Goal: Information Seeking & Learning: Learn about a topic

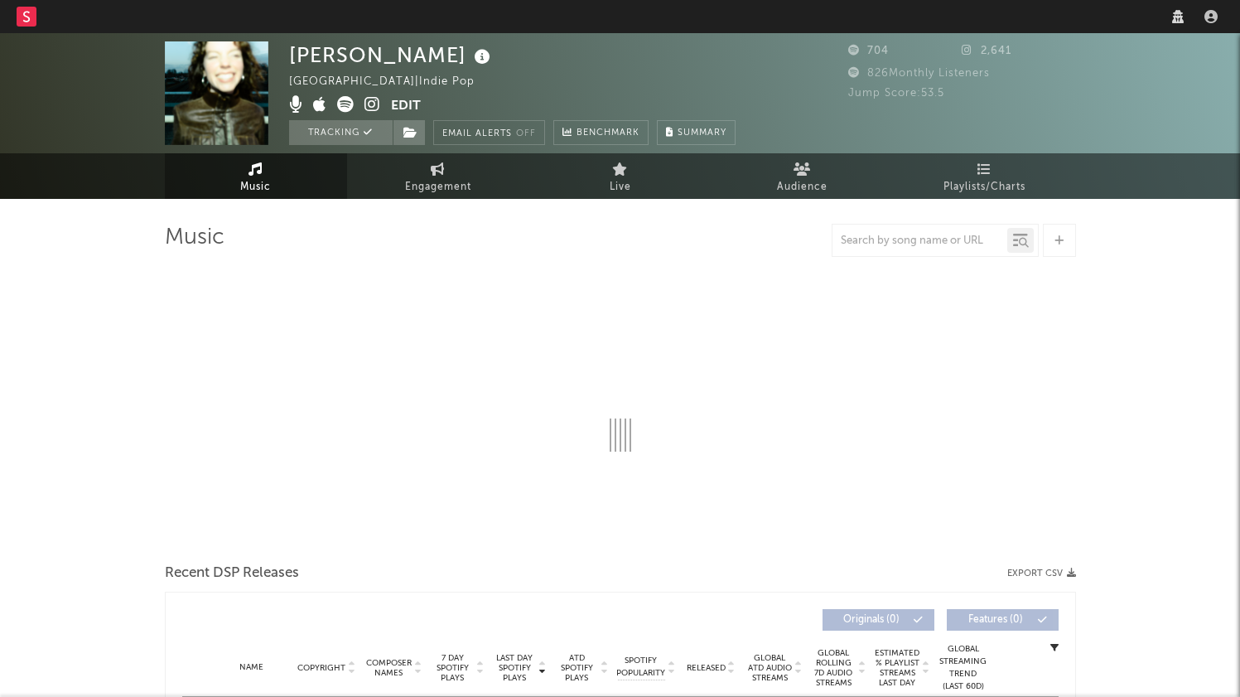
select select "6m"
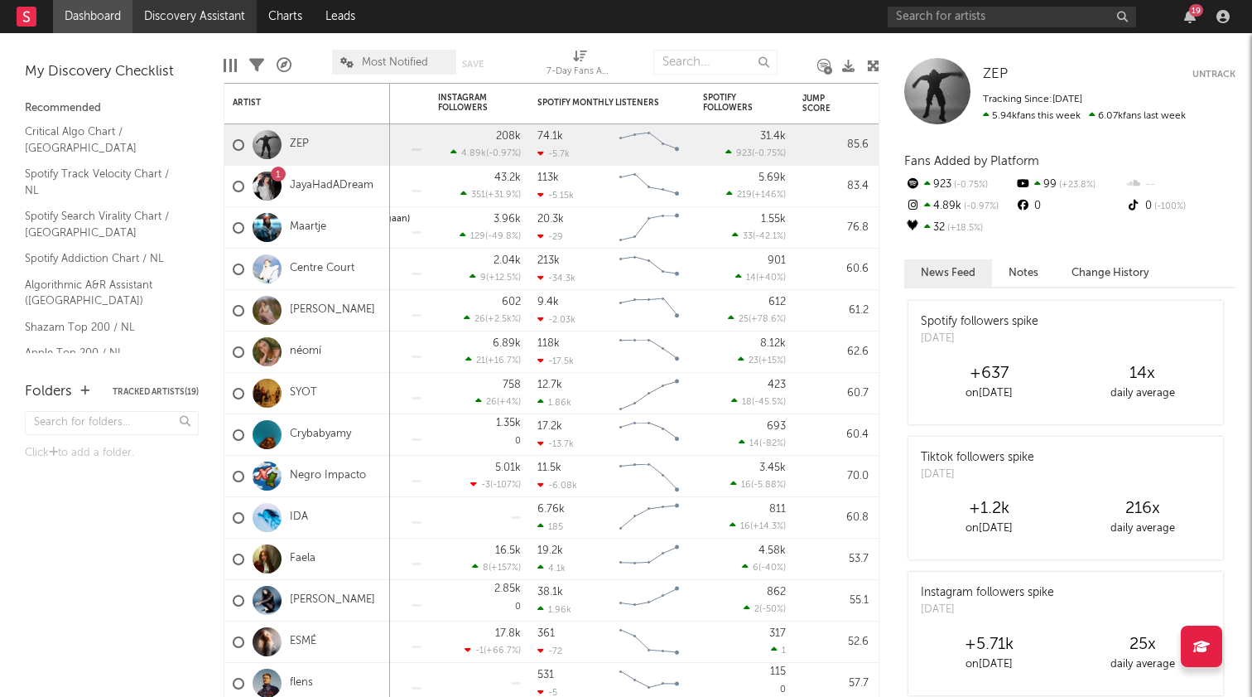
click at [186, 18] on link "Discovery Assistant" at bounding box center [195, 16] width 124 height 33
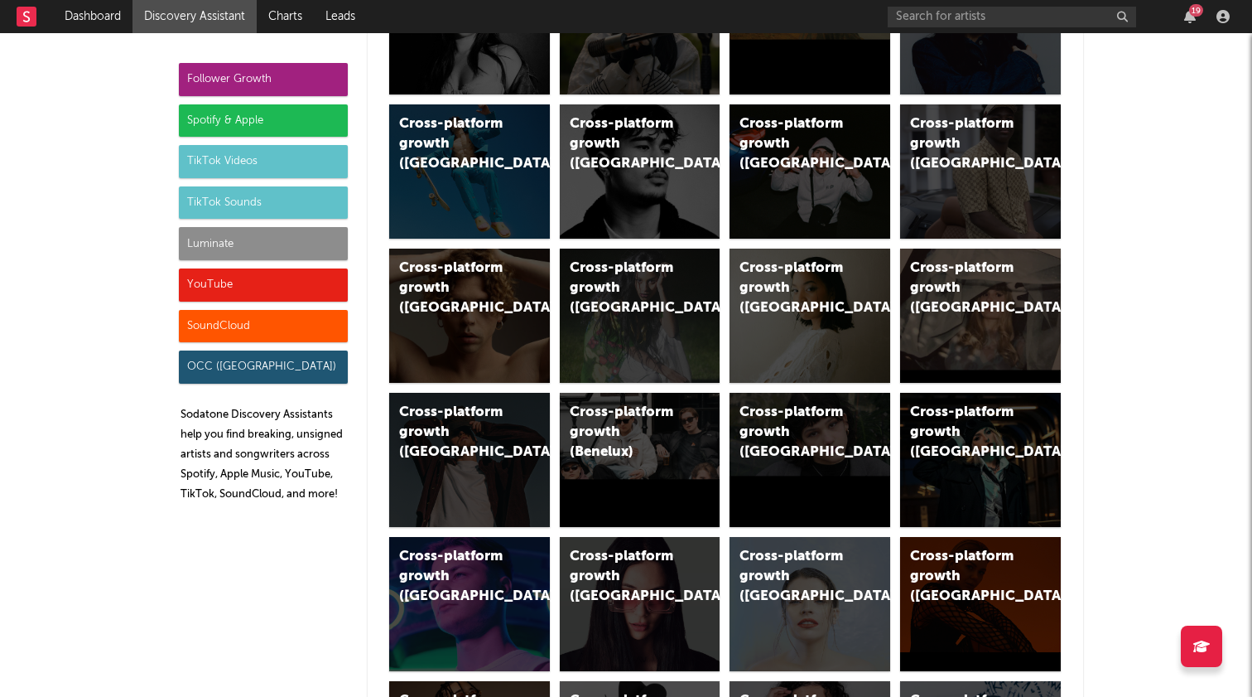
scroll to position [243, 0]
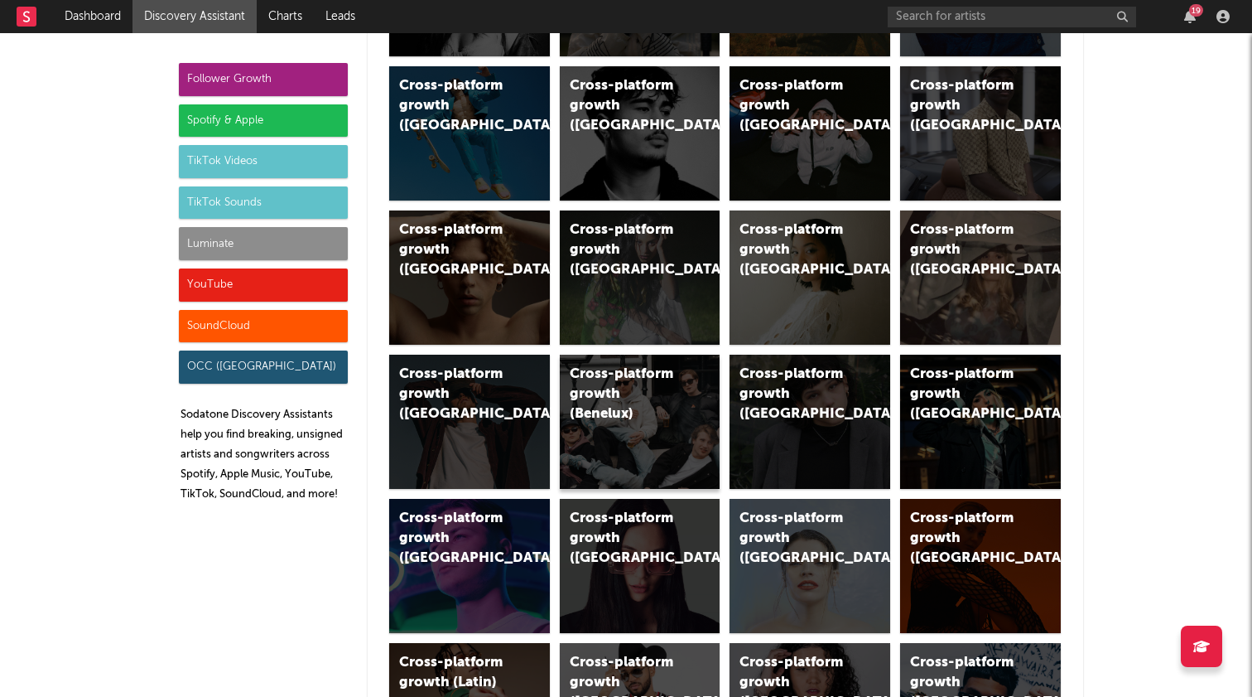
click at [614, 393] on div "Cross-platform growth (Benelux)" at bounding box center [626, 394] width 113 height 60
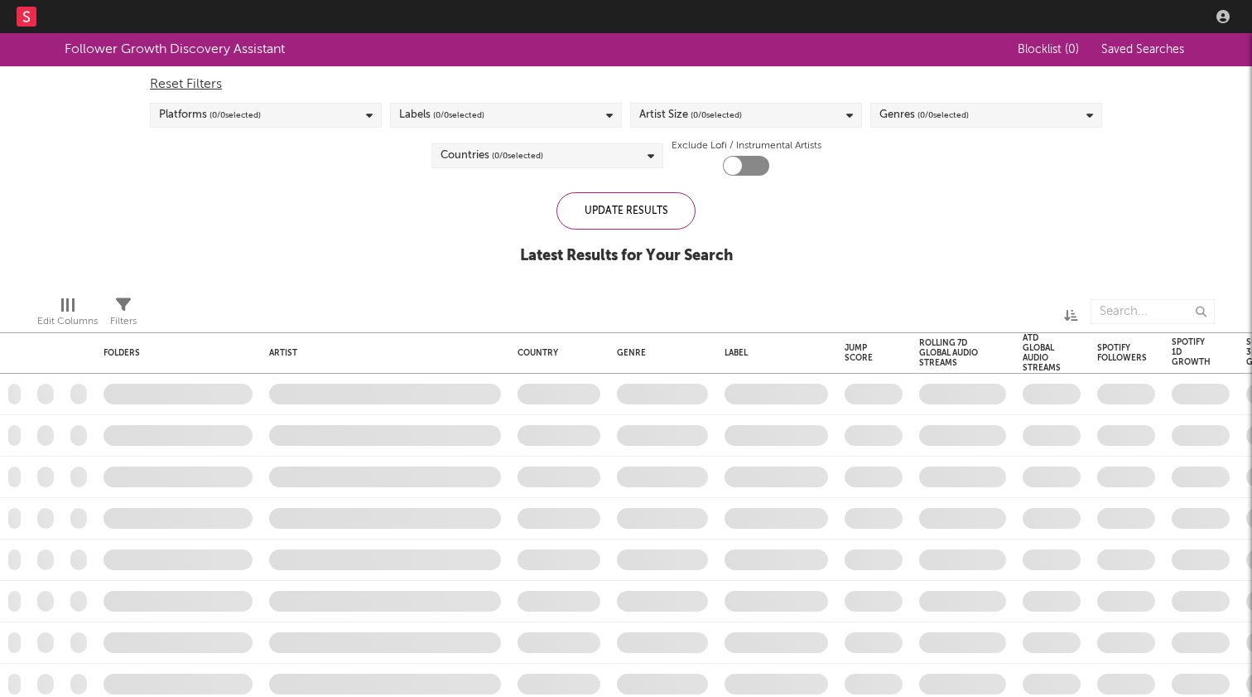
checkbox input "true"
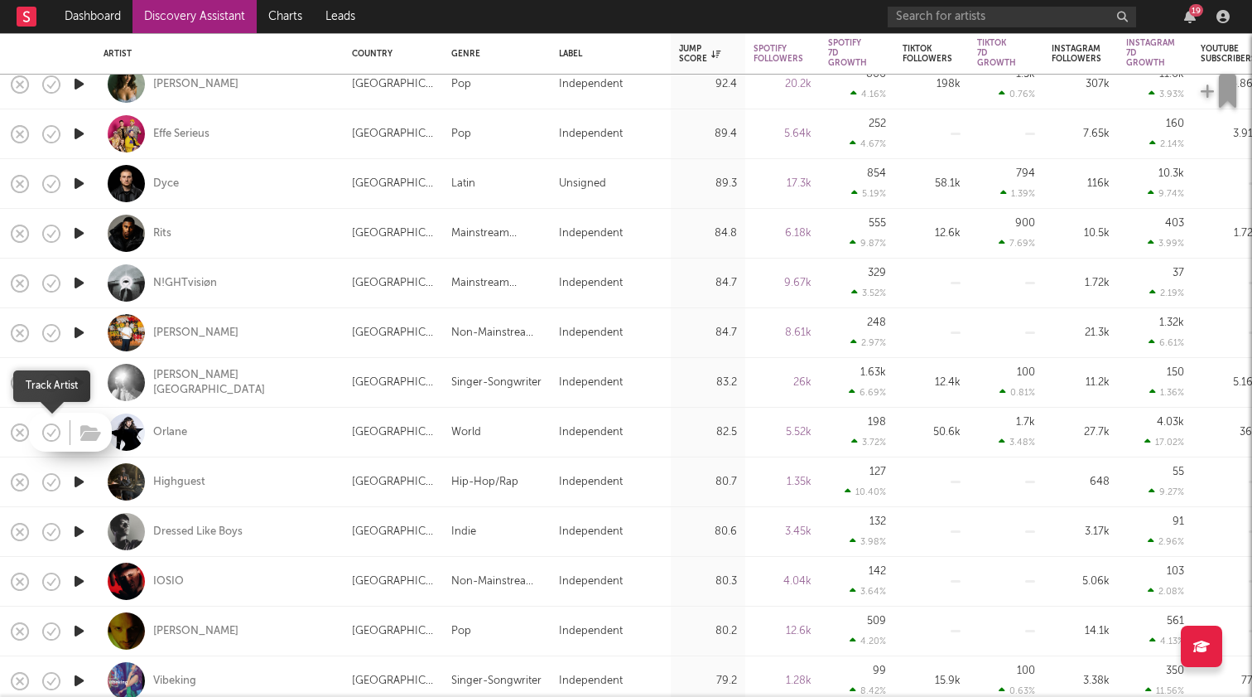
click at [53, 432] on icon "button" at bounding box center [53, 432] width 5 height 7
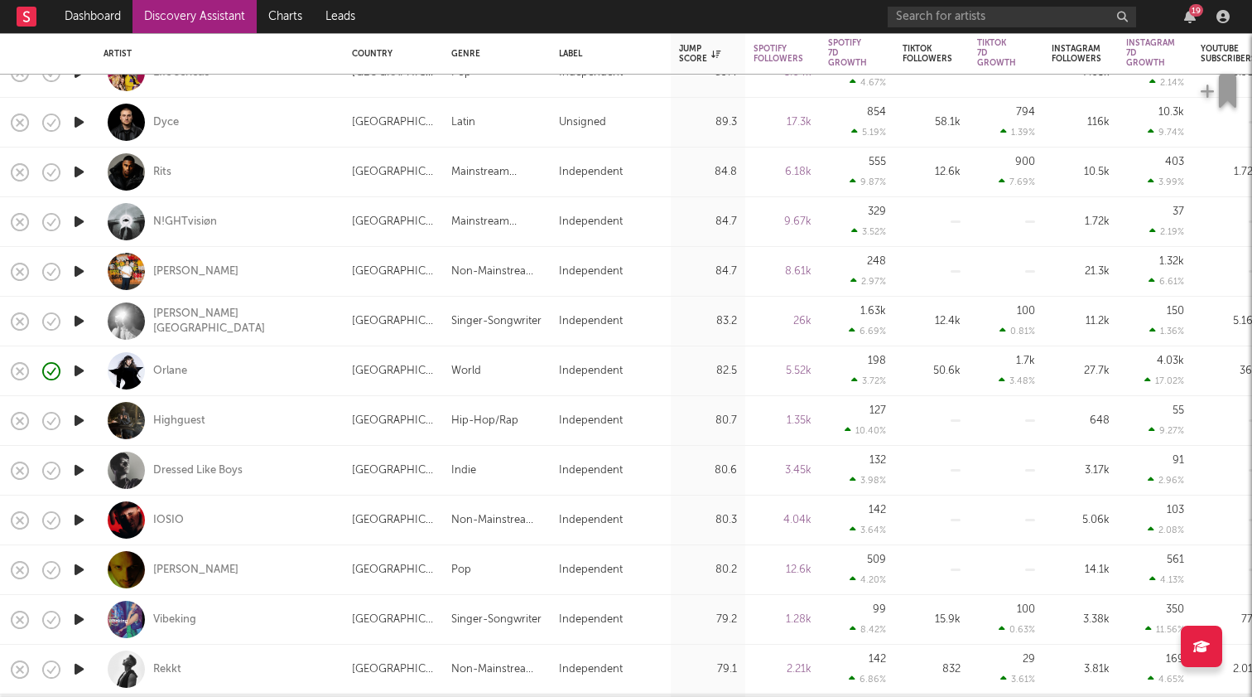
click at [77, 419] on icon "button" at bounding box center [78, 420] width 17 height 21
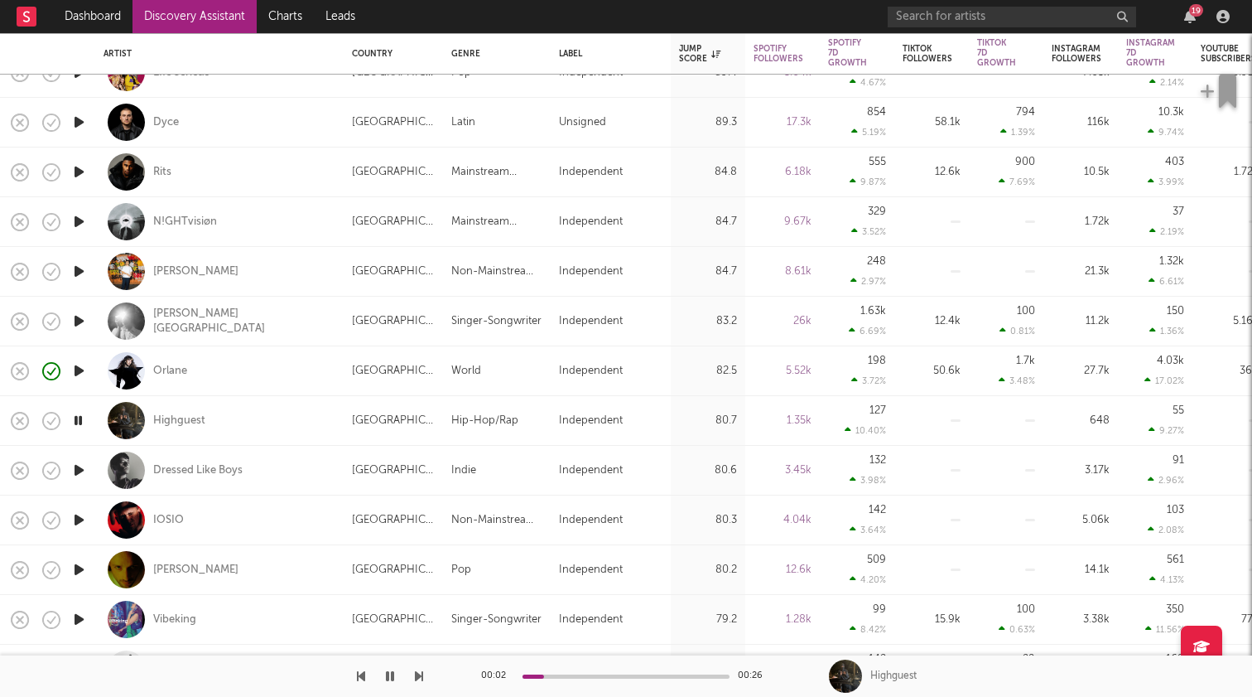
click at [80, 467] on icon "button" at bounding box center [78, 470] width 17 height 21
click at [82, 518] on icon "button" at bounding box center [78, 519] width 17 height 21
click at [76, 573] on icon "button" at bounding box center [78, 569] width 17 height 21
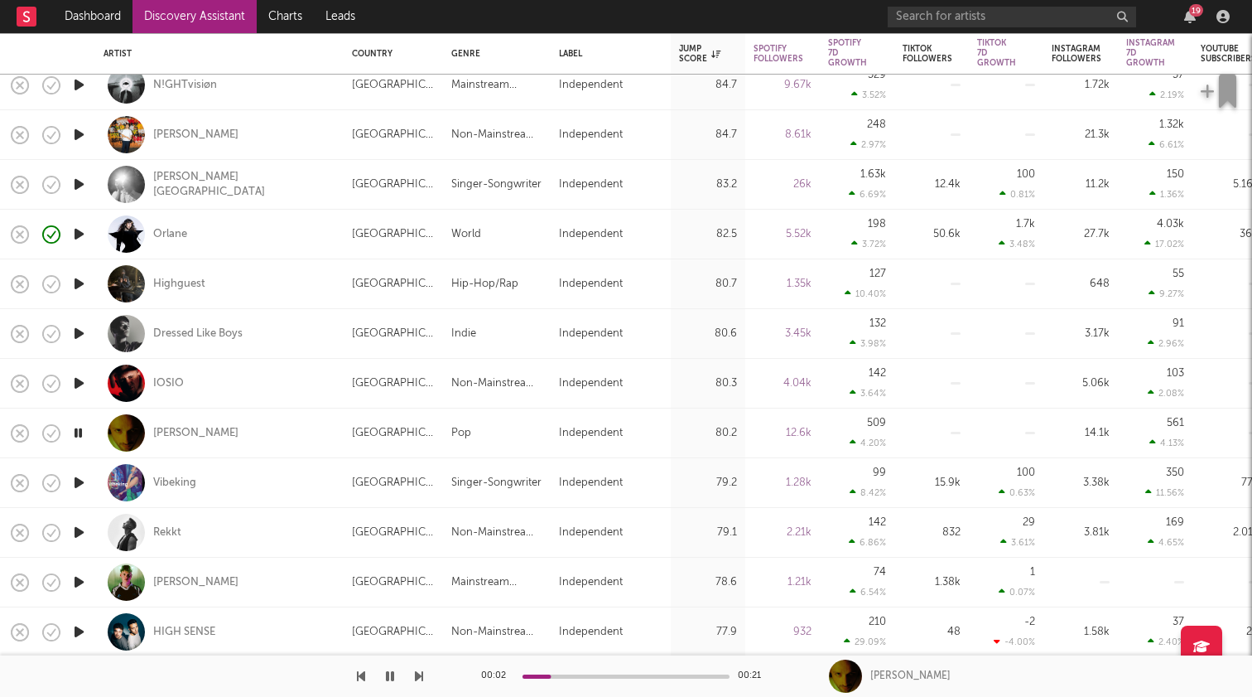
click at [590, 679] on div "00:02 00:21" at bounding box center [626, 675] width 290 height 41
click at [594, 677] on div at bounding box center [626, 676] width 207 height 4
click at [81, 426] on icon "button" at bounding box center [78, 432] width 16 height 21
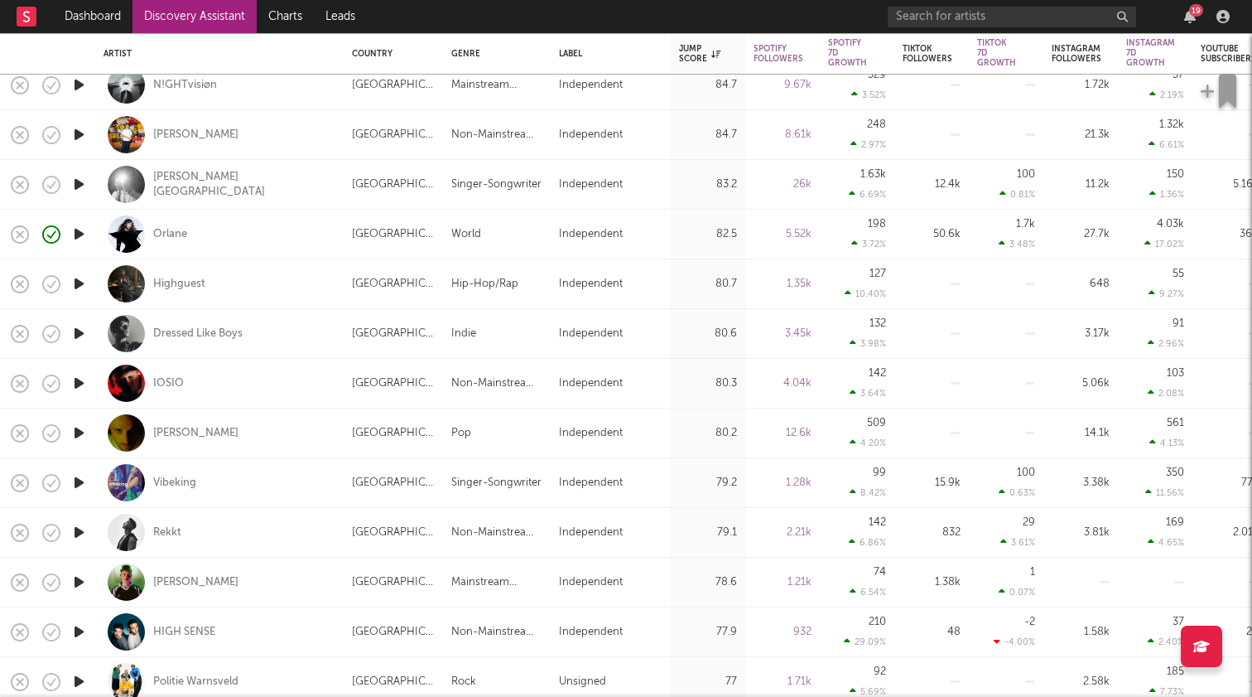
click at [76, 535] on icon "button" at bounding box center [78, 532] width 17 height 21
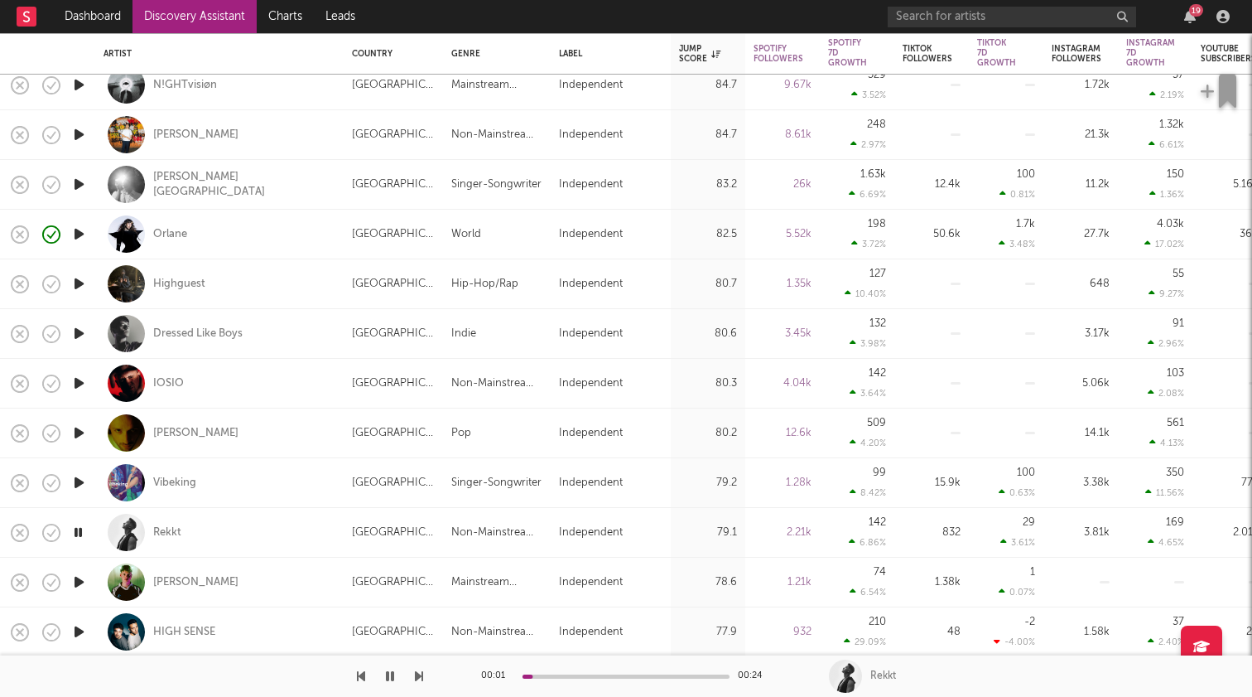
click at [79, 534] on icon "button" at bounding box center [78, 532] width 16 height 21
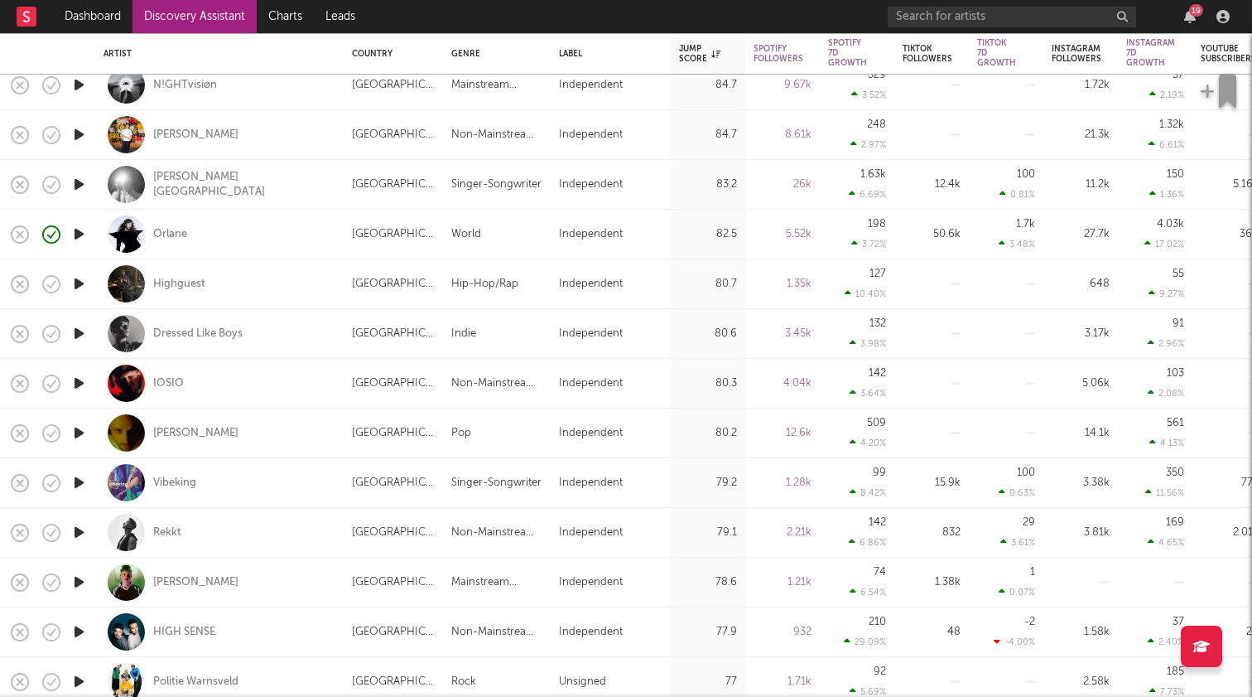
click at [84, 581] on icon "button" at bounding box center [78, 582] width 17 height 21
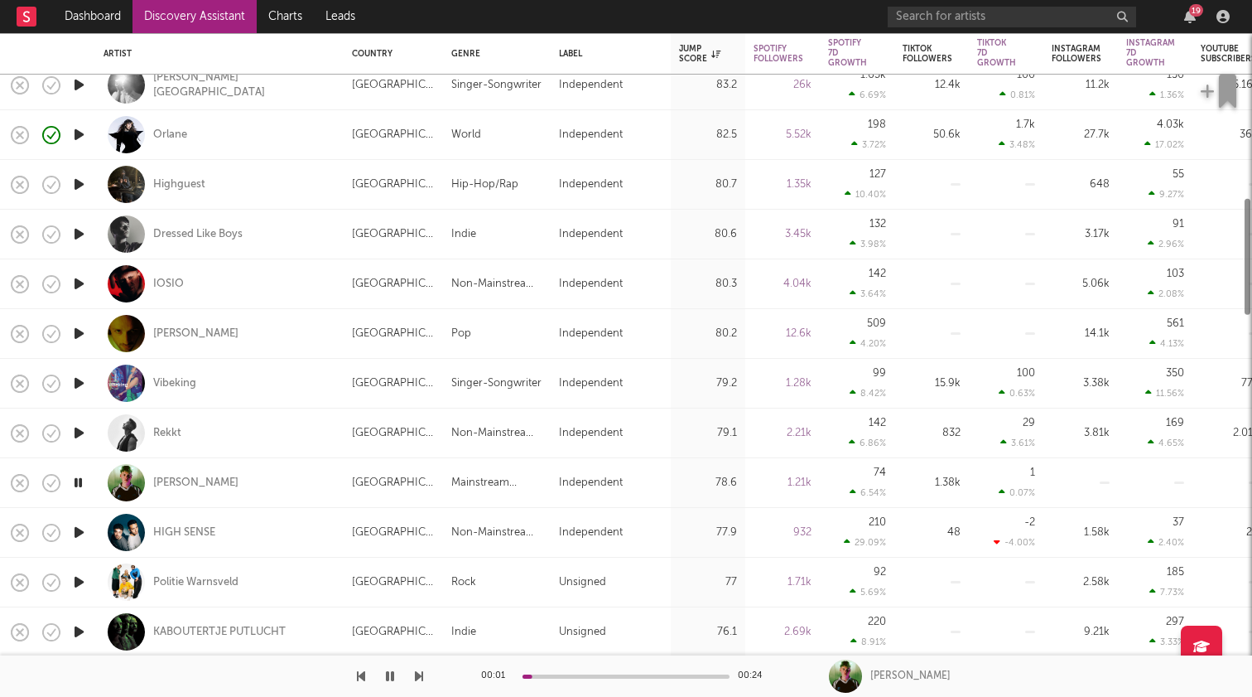
click at [78, 528] on icon "button" at bounding box center [78, 532] width 17 height 21
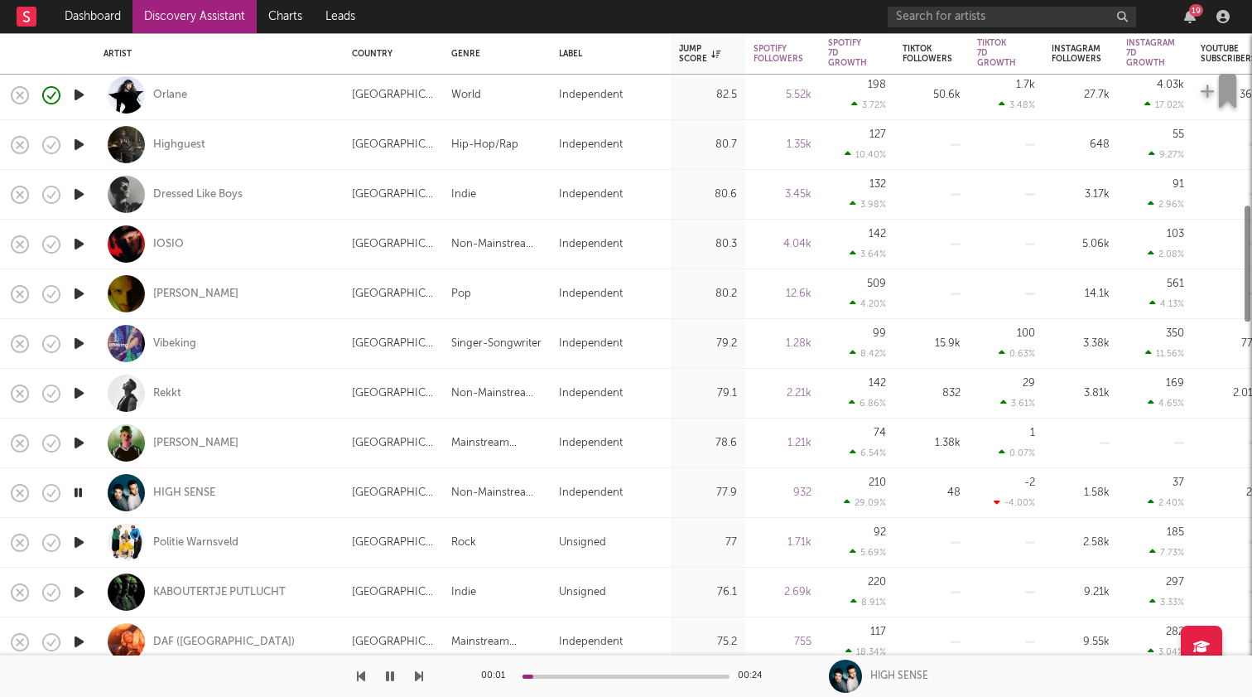
click at [77, 546] on icon "button" at bounding box center [78, 542] width 17 height 21
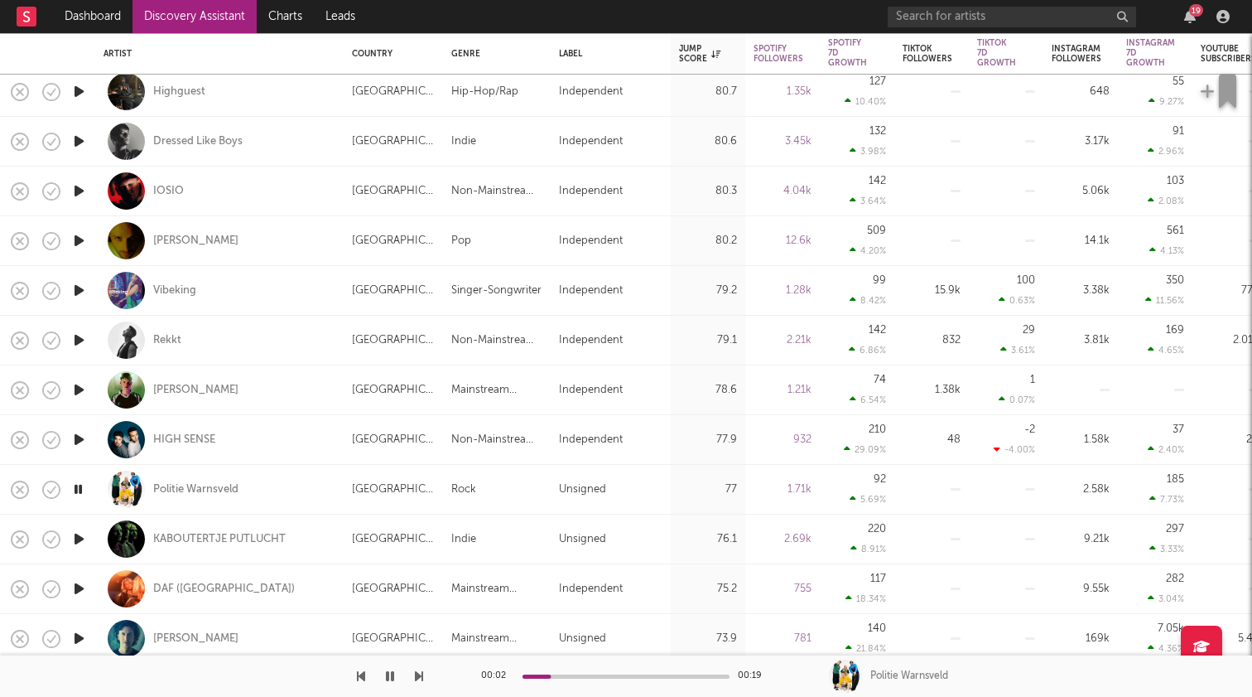
click at [78, 539] on icon "button" at bounding box center [78, 538] width 17 height 21
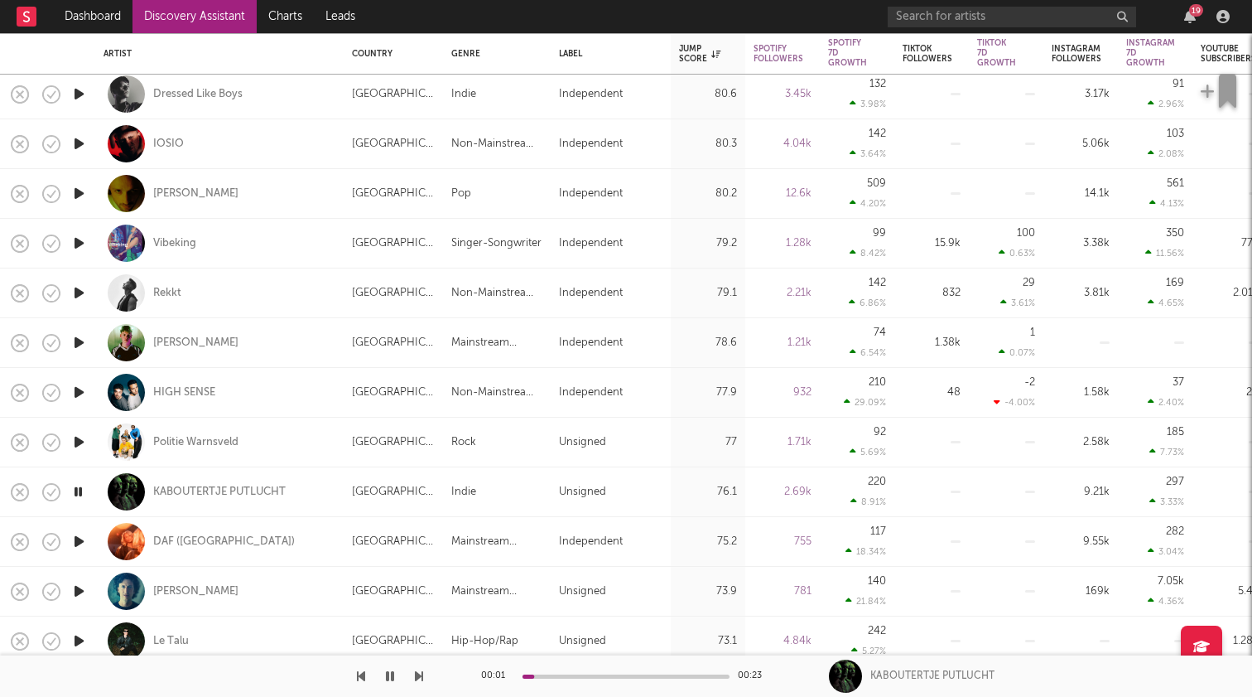
click at [79, 543] on icon "button" at bounding box center [78, 541] width 17 height 21
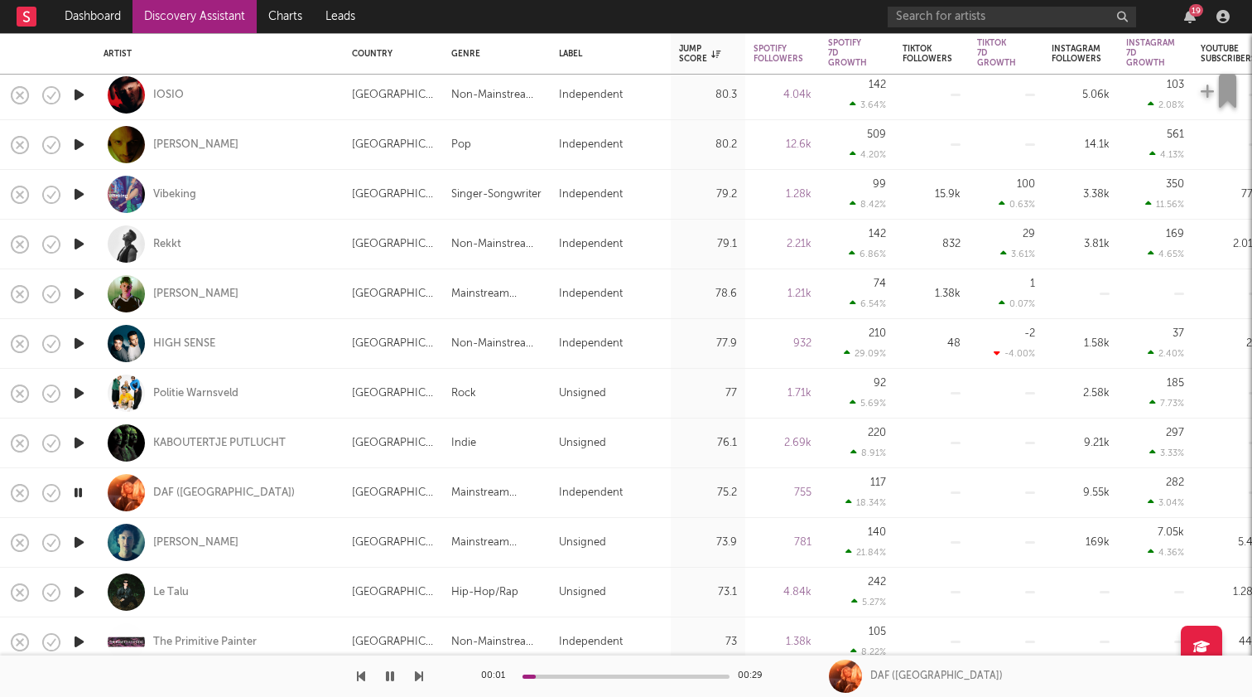
click at [79, 538] on icon "button" at bounding box center [78, 542] width 17 height 21
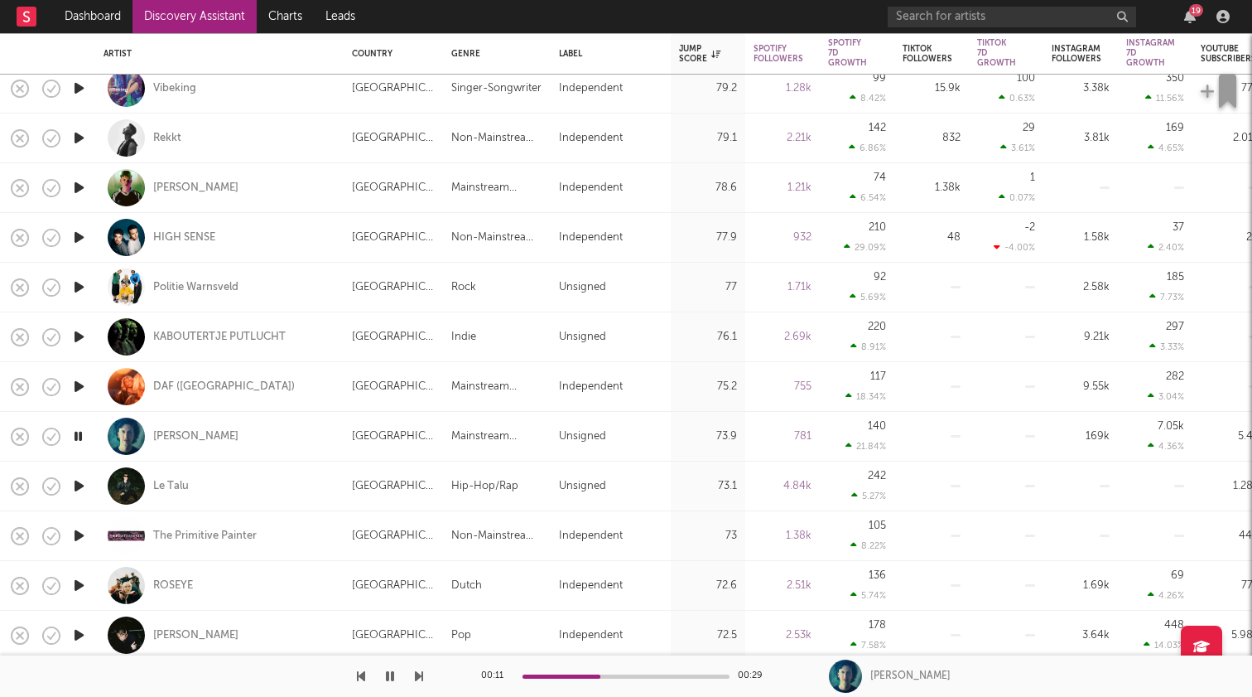
click at [74, 588] on icon "button" at bounding box center [78, 585] width 17 height 21
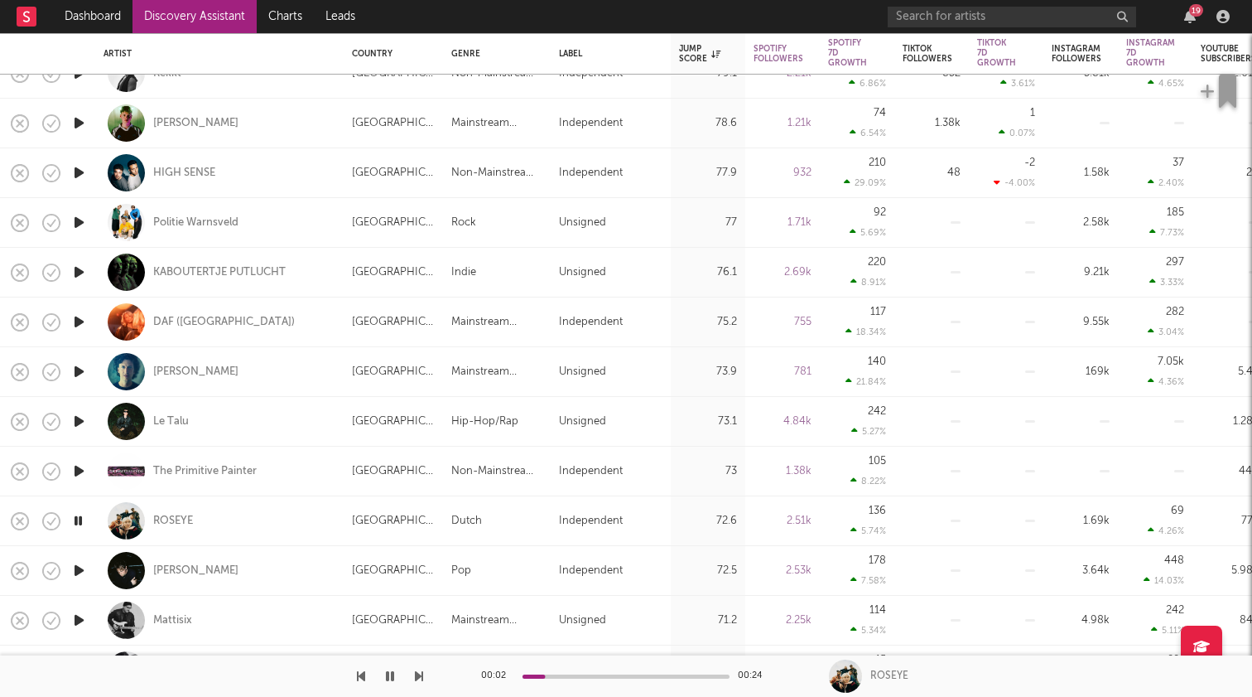
click at [81, 515] on icon "button" at bounding box center [78, 520] width 16 height 21
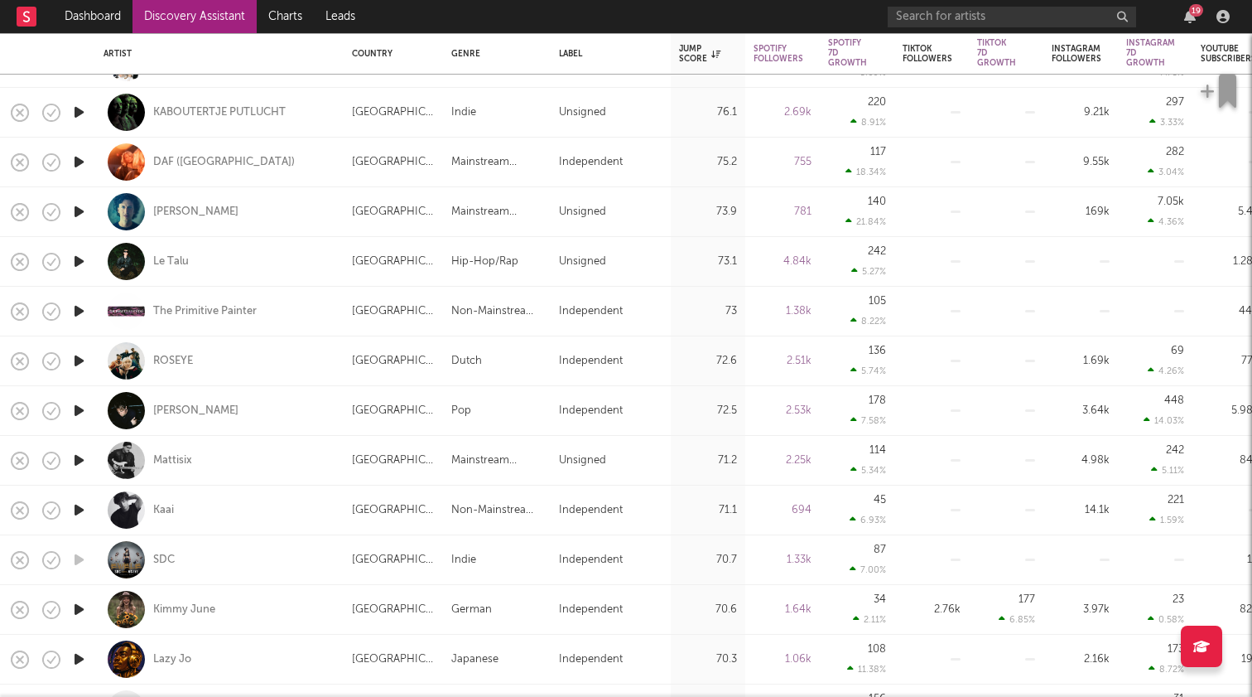
click at [82, 514] on icon "button" at bounding box center [78, 509] width 17 height 21
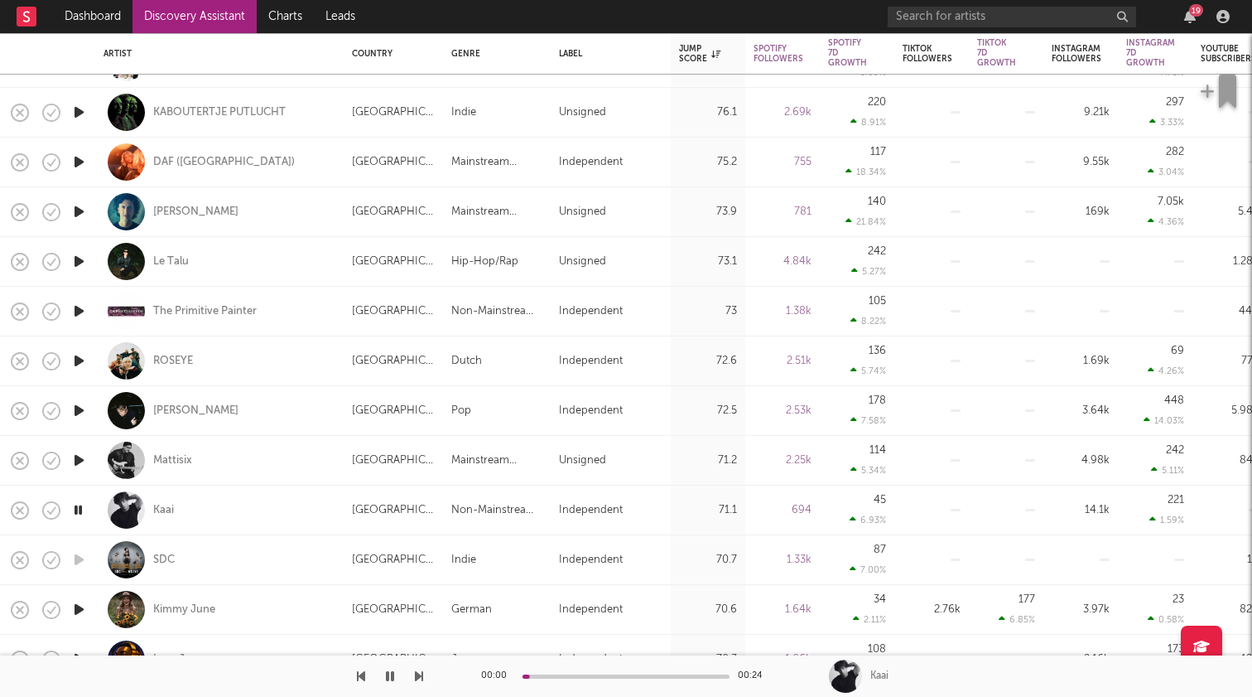
click at [82, 514] on icon "button" at bounding box center [78, 509] width 16 height 21
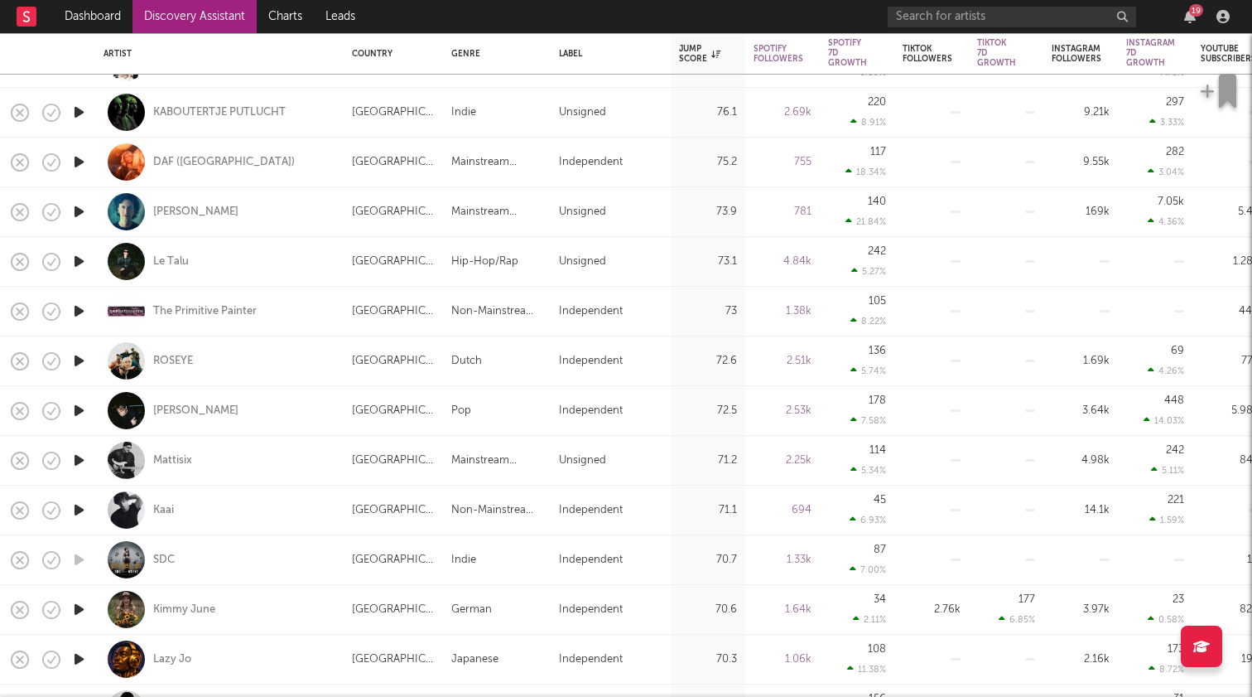
click at [76, 417] on icon "button" at bounding box center [78, 410] width 17 height 21
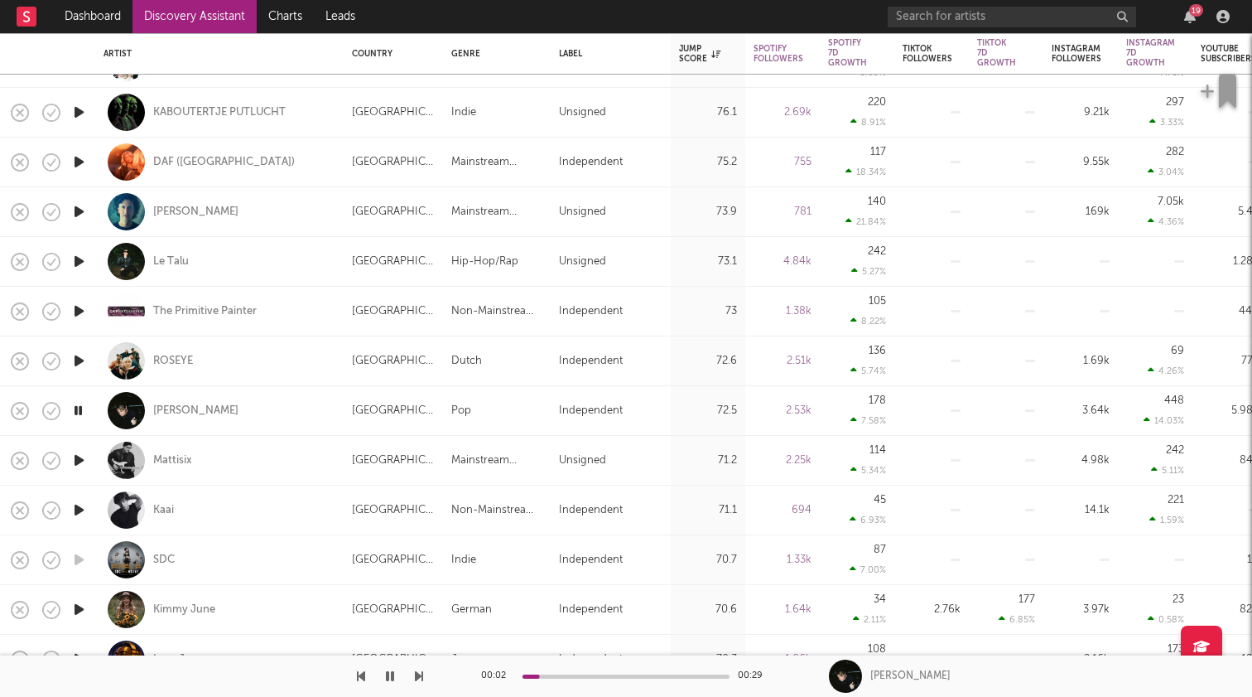
click at [80, 408] on icon "button" at bounding box center [78, 410] width 16 height 21
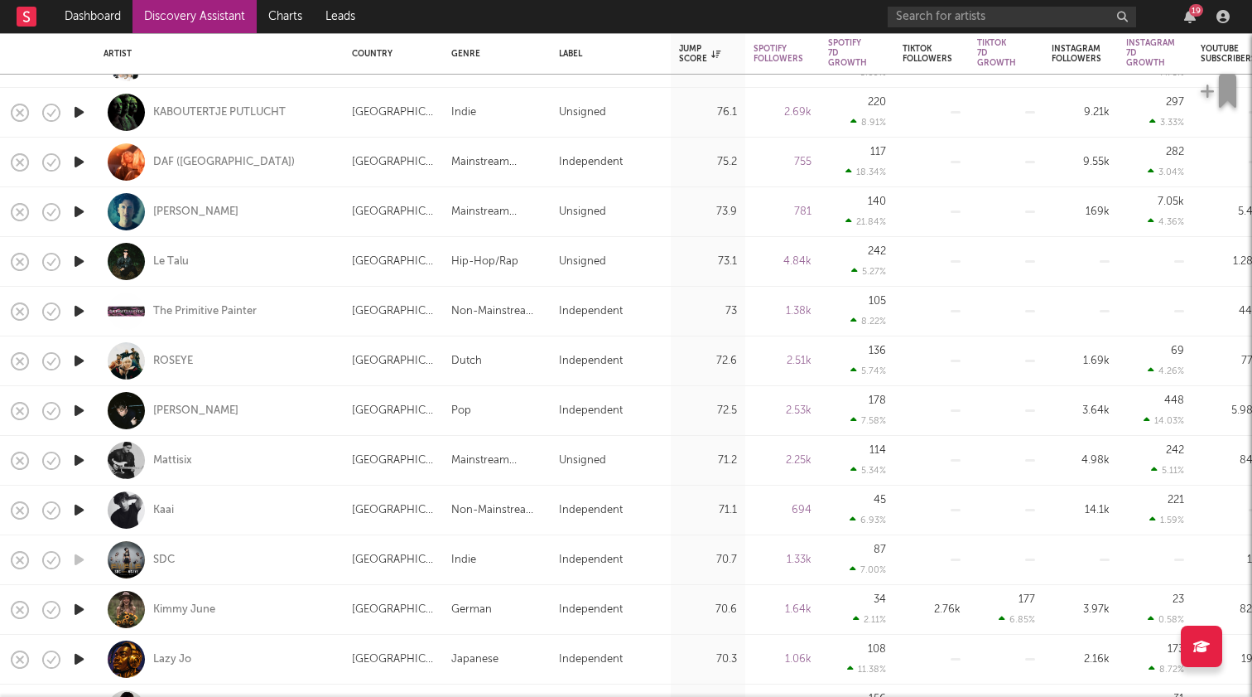
click at [79, 456] on icon "button" at bounding box center [78, 460] width 17 height 21
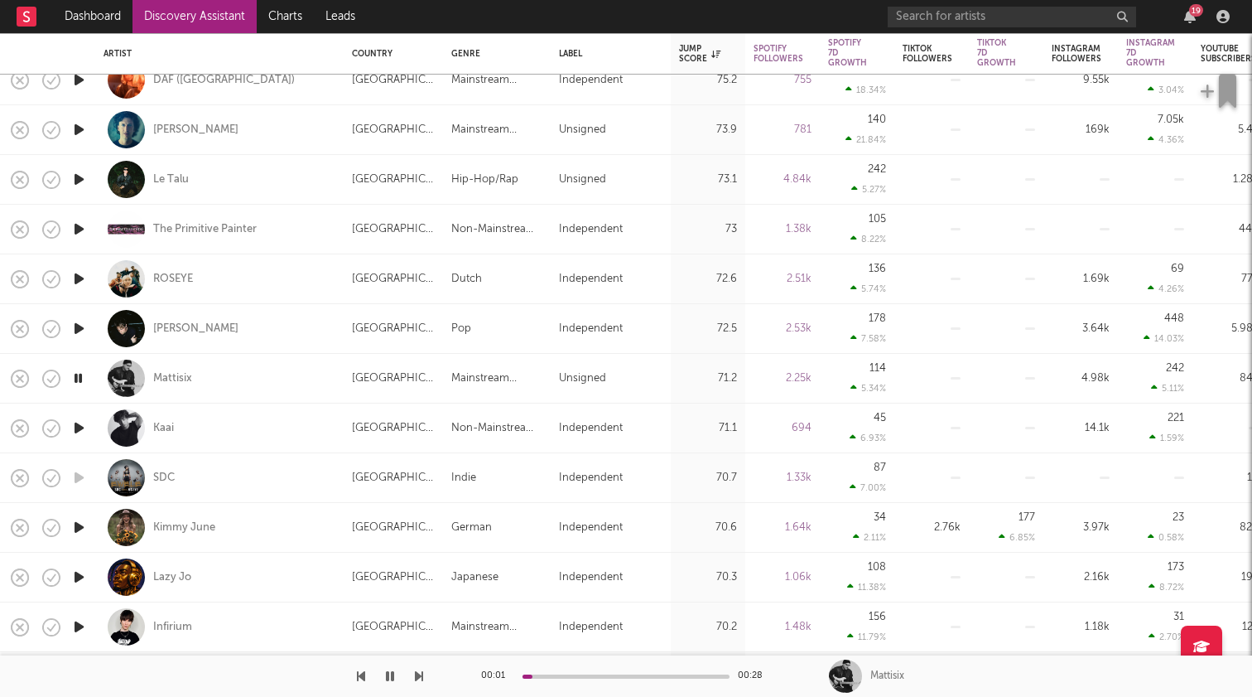
click at [83, 523] on icon "button" at bounding box center [78, 527] width 17 height 21
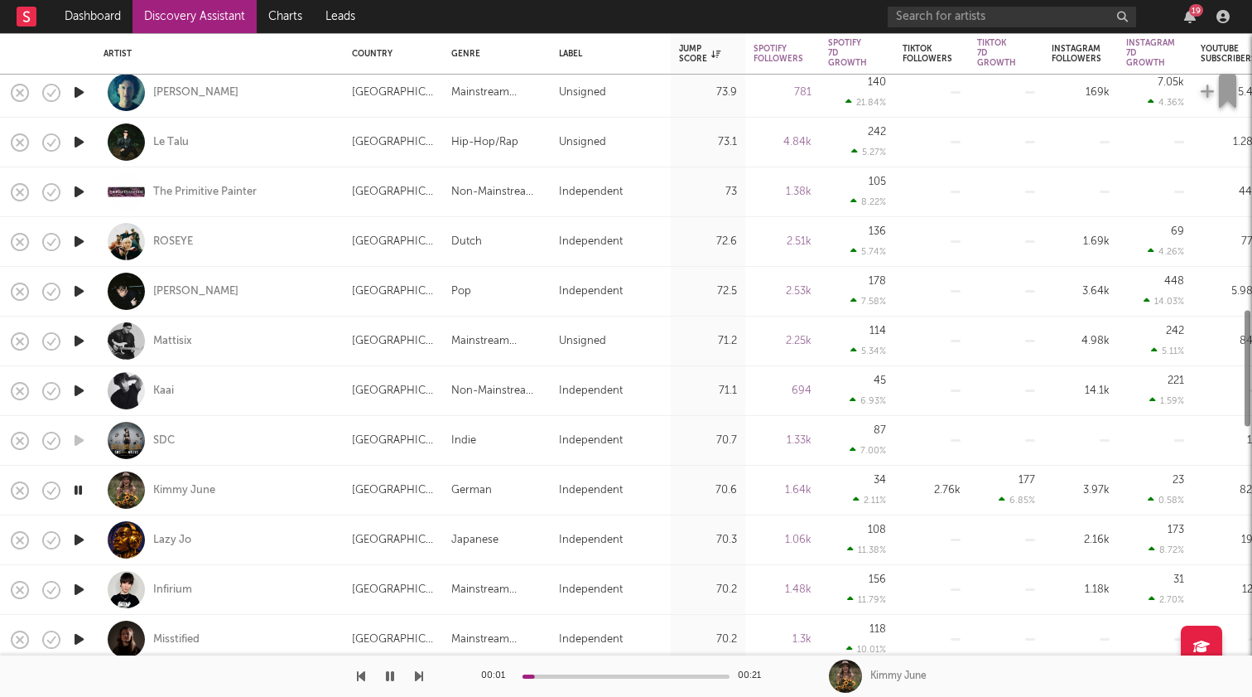
click at [82, 537] on icon "button" at bounding box center [78, 539] width 17 height 21
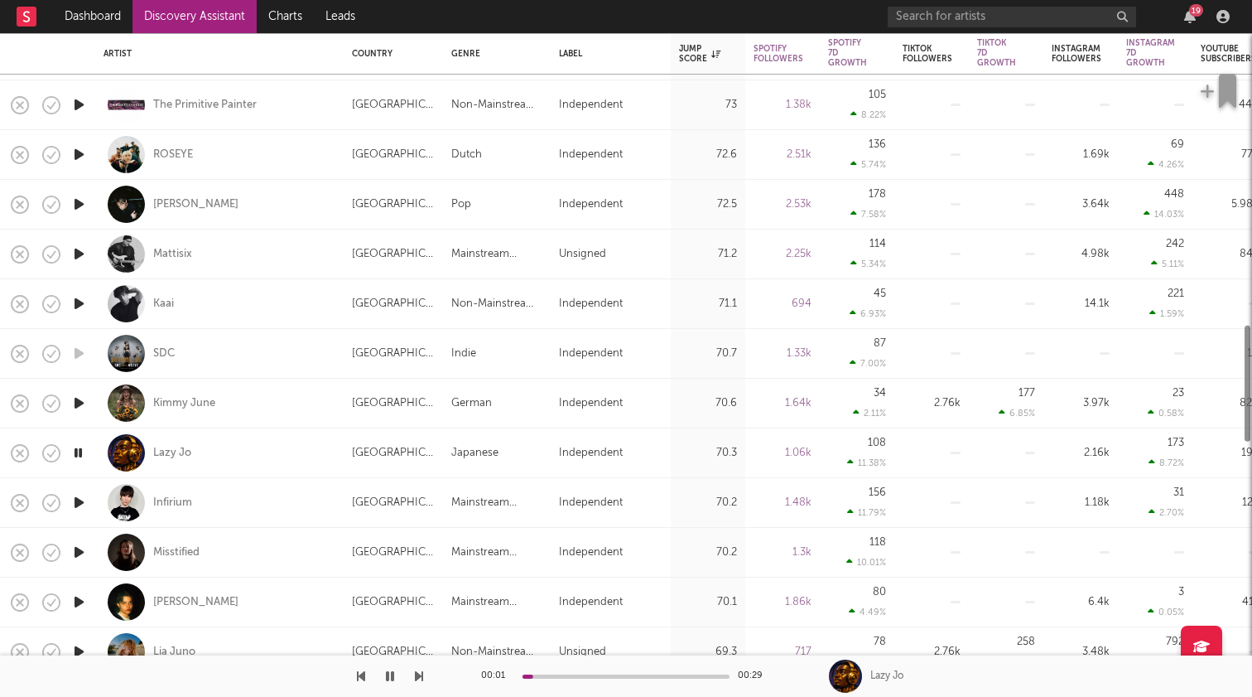
click at [82, 499] on icon "button" at bounding box center [78, 502] width 17 height 21
click at [75, 552] on icon "button" at bounding box center [78, 552] width 17 height 21
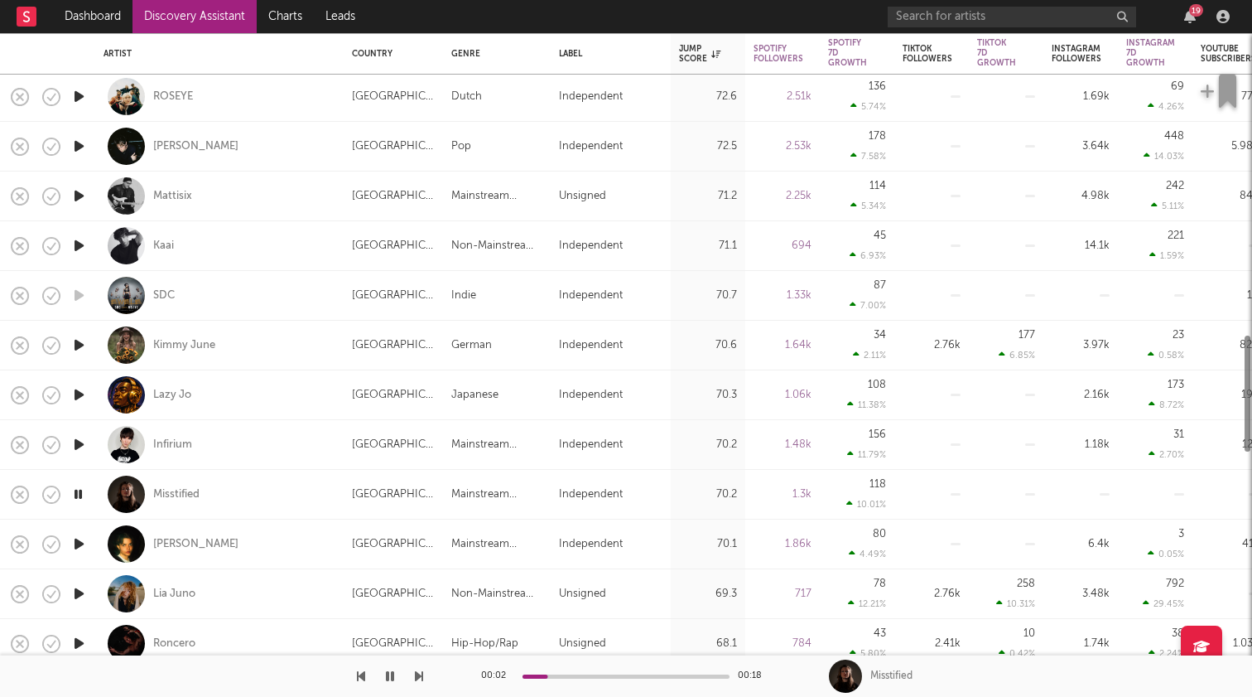
click at [77, 541] on icon "button" at bounding box center [78, 543] width 17 height 21
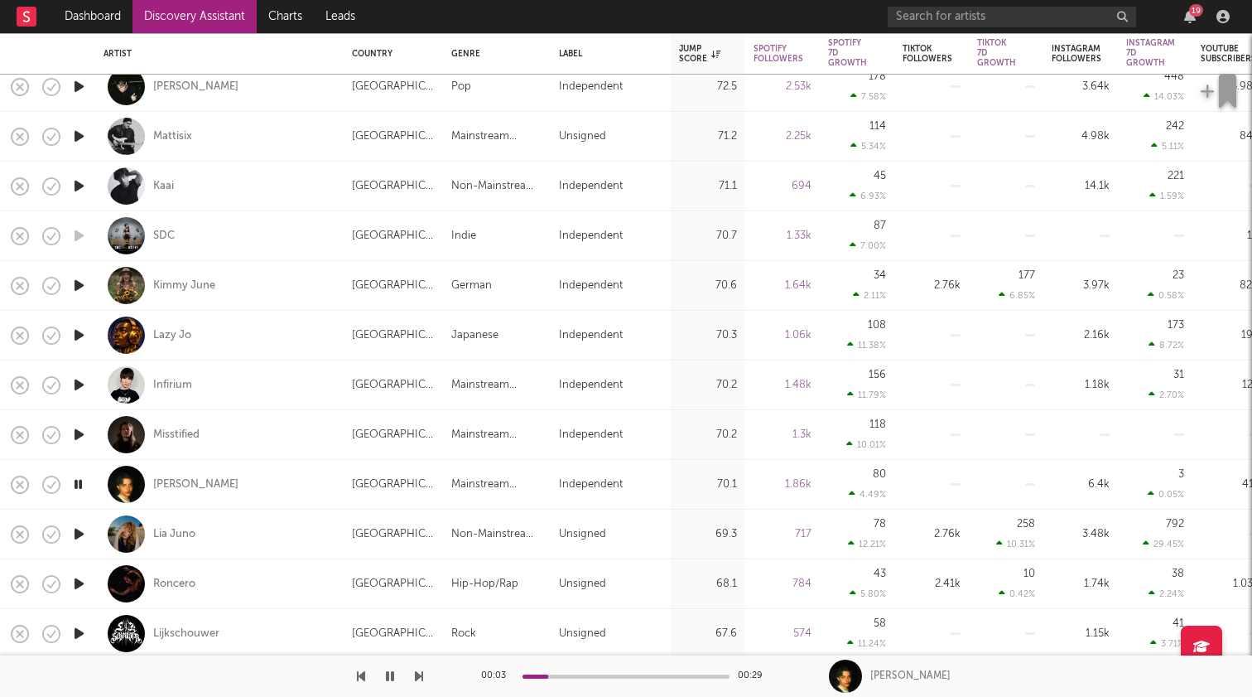
click at [82, 485] on icon "button" at bounding box center [78, 484] width 16 height 21
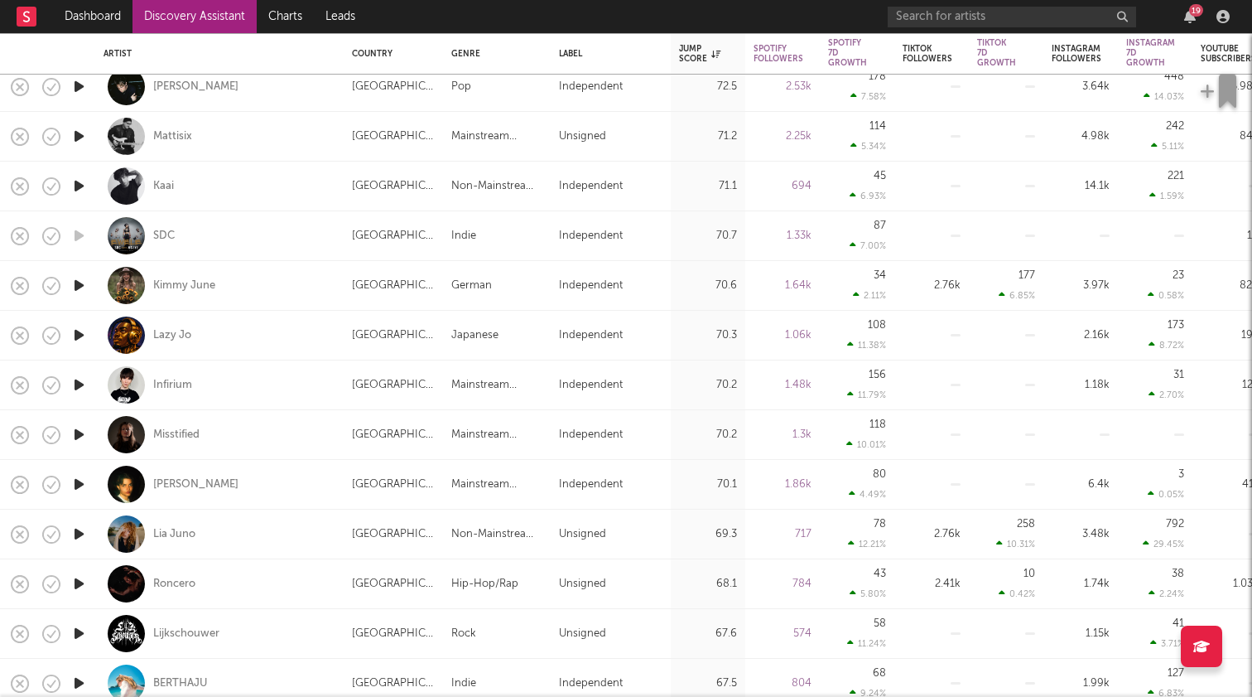
click at [78, 534] on icon "button" at bounding box center [78, 533] width 17 height 21
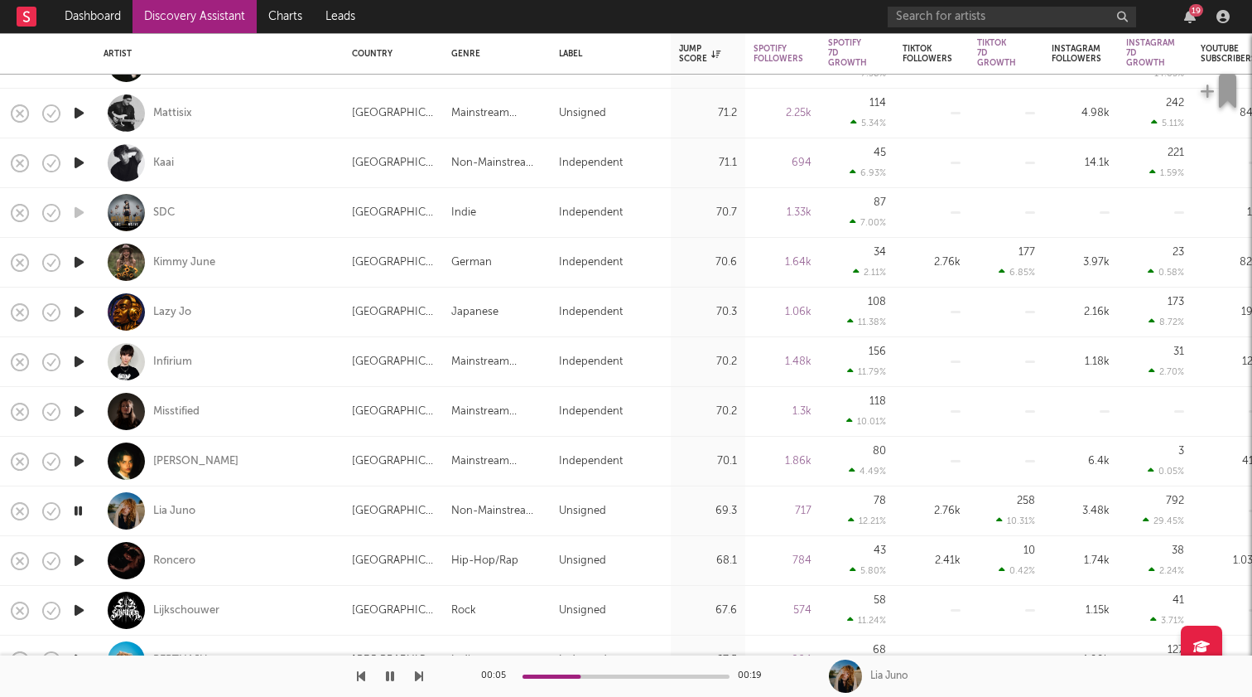
click at [80, 513] on icon "button" at bounding box center [78, 510] width 16 height 21
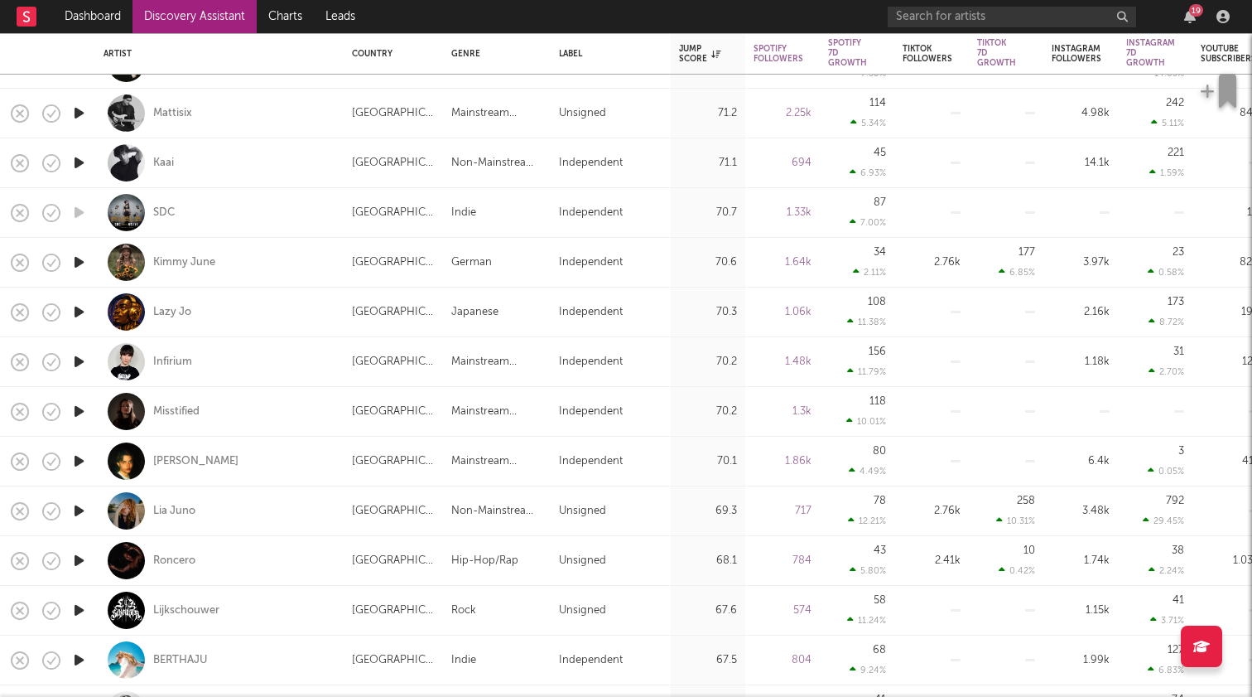
click at [79, 557] on icon "button" at bounding box center [78, 560] width 17 height 21
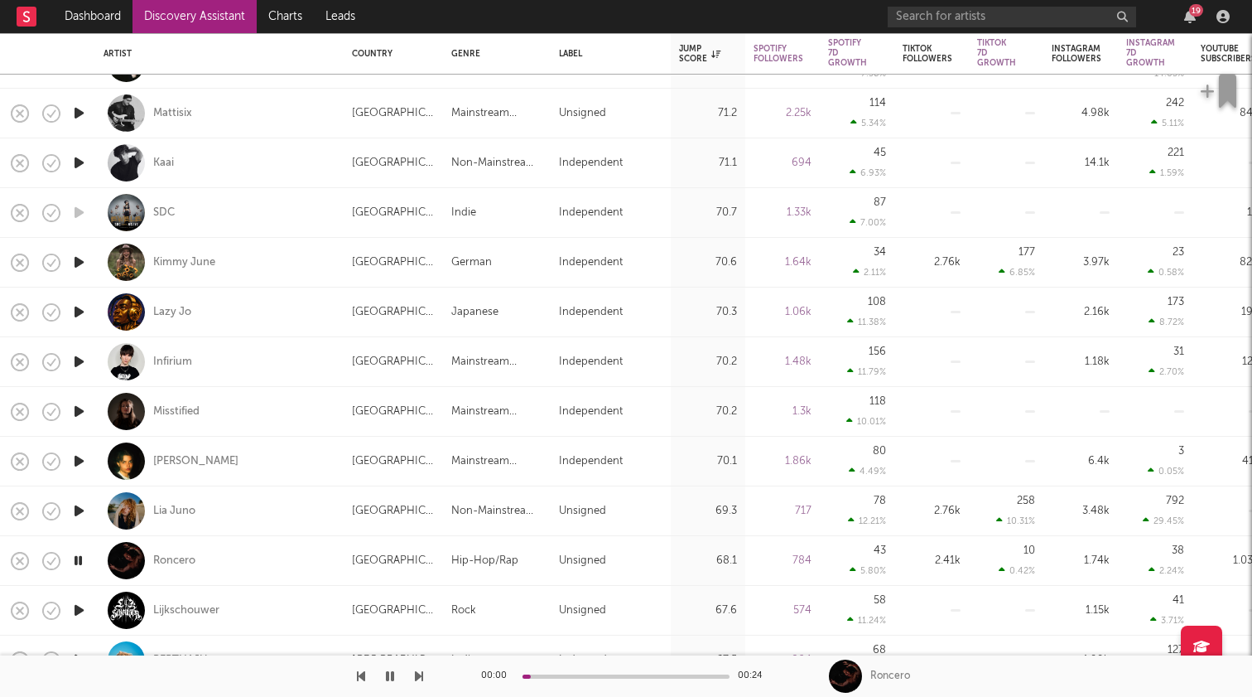
click at [79, 557] on icon "button" at bounding box center [78, 560] width 16 height 21
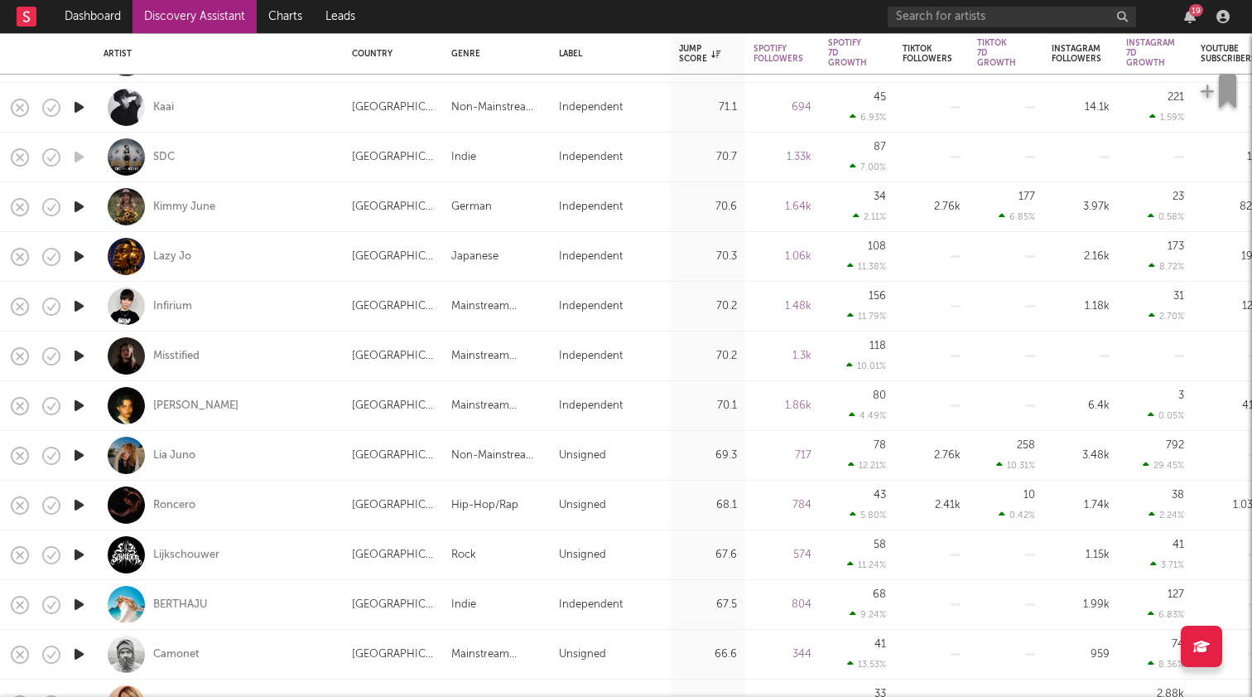
click at [79, 553] on icon "button" at bounding box center [78, 554] width 17 height 21
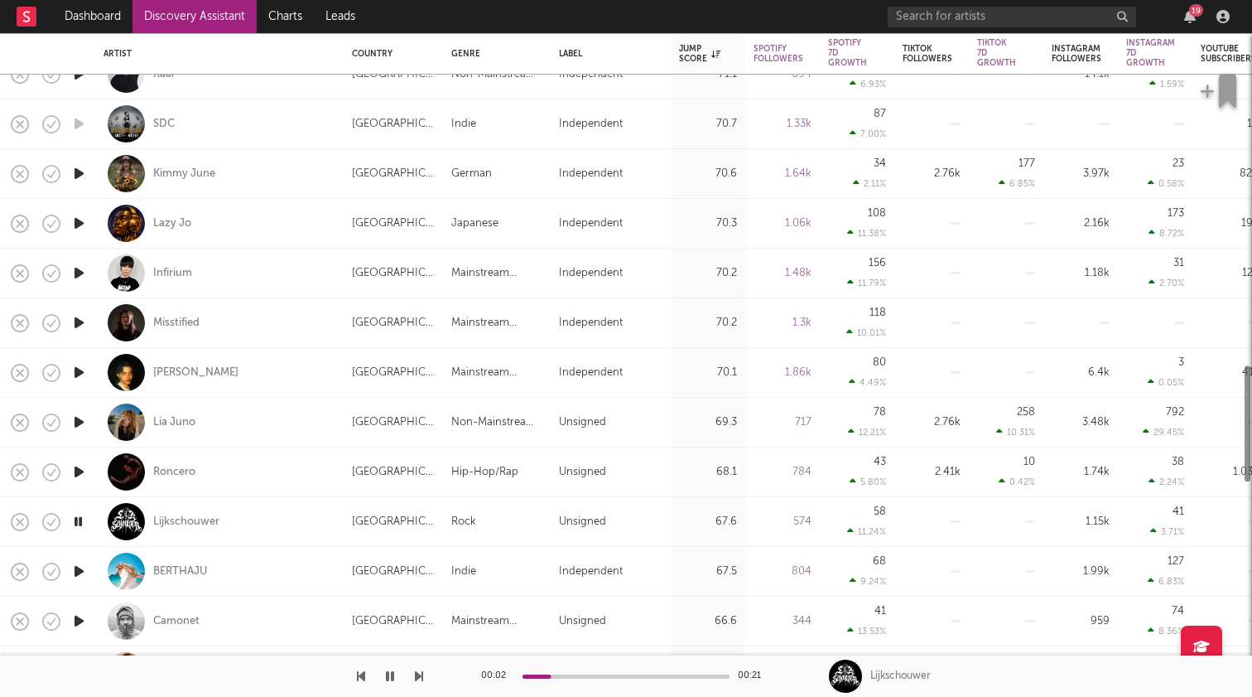
click at [80, 579] on icon "button" at bounding box center [78, 571] width 17 height 21
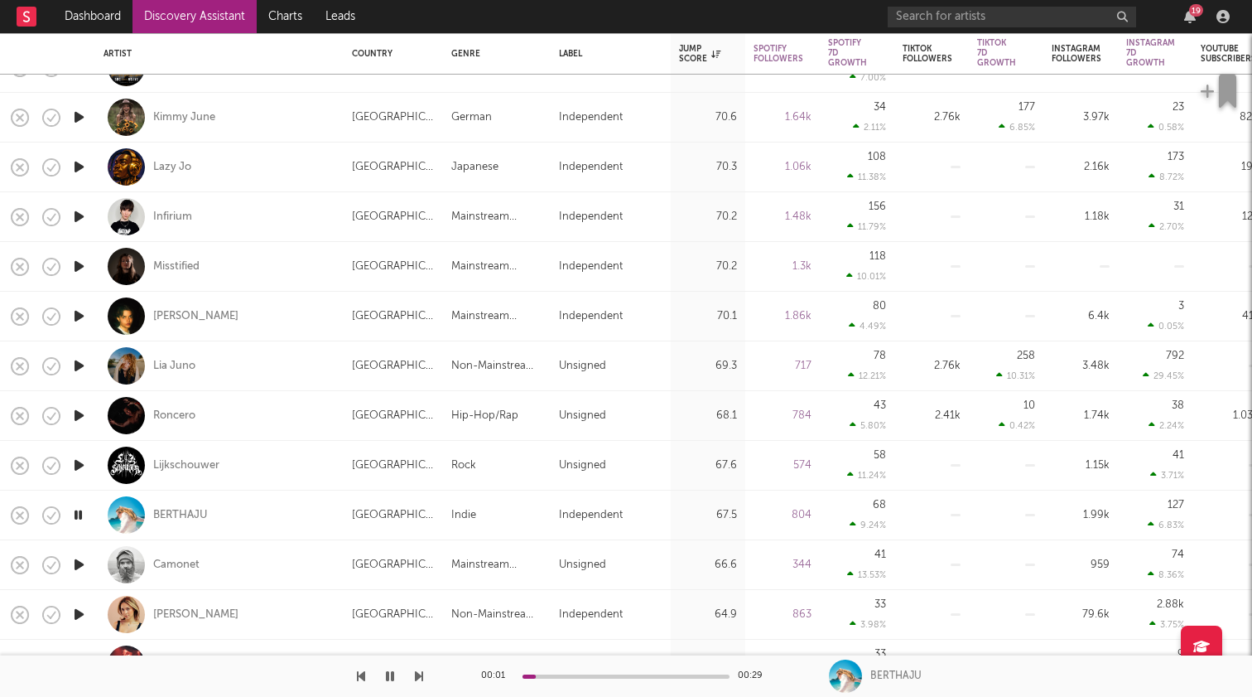
click at [80, 567] on icon "button" at bounding box center [78, 564] width 17 height 21
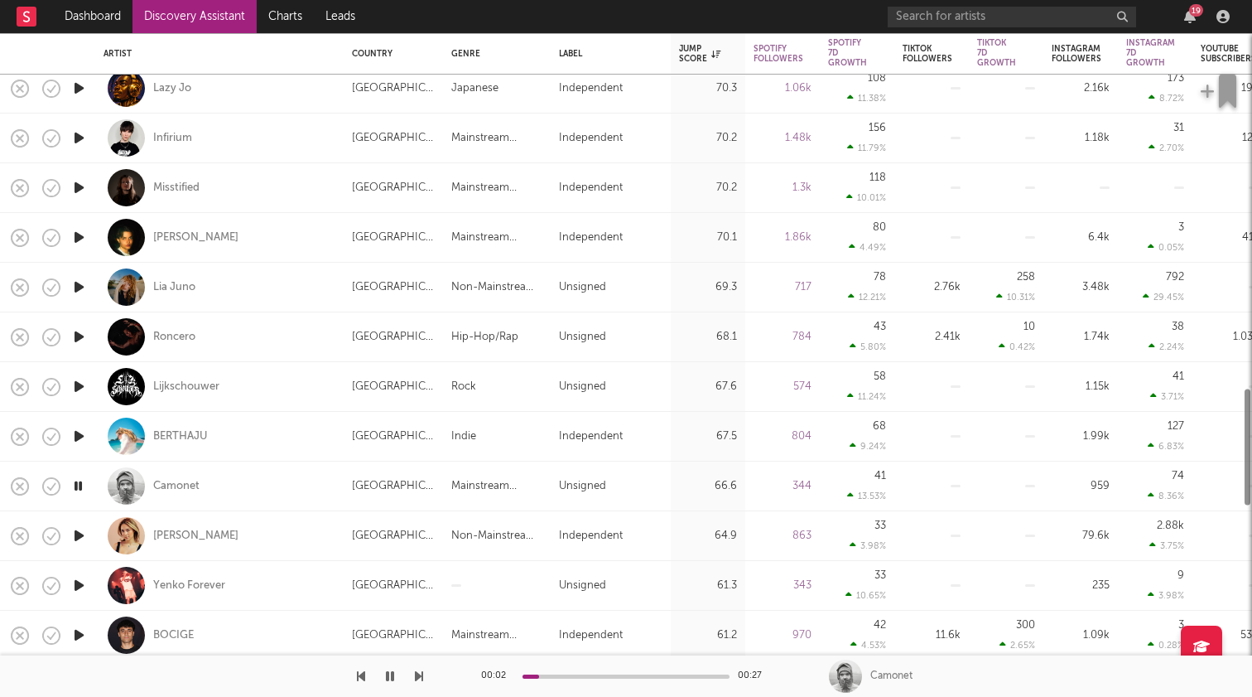
click at [81, 527] on icon "button" at bounding box center [78, 535] width 17 height 21
click at [80, 531] on icon "button" at bounding box center [78, 535] width 16 height 21
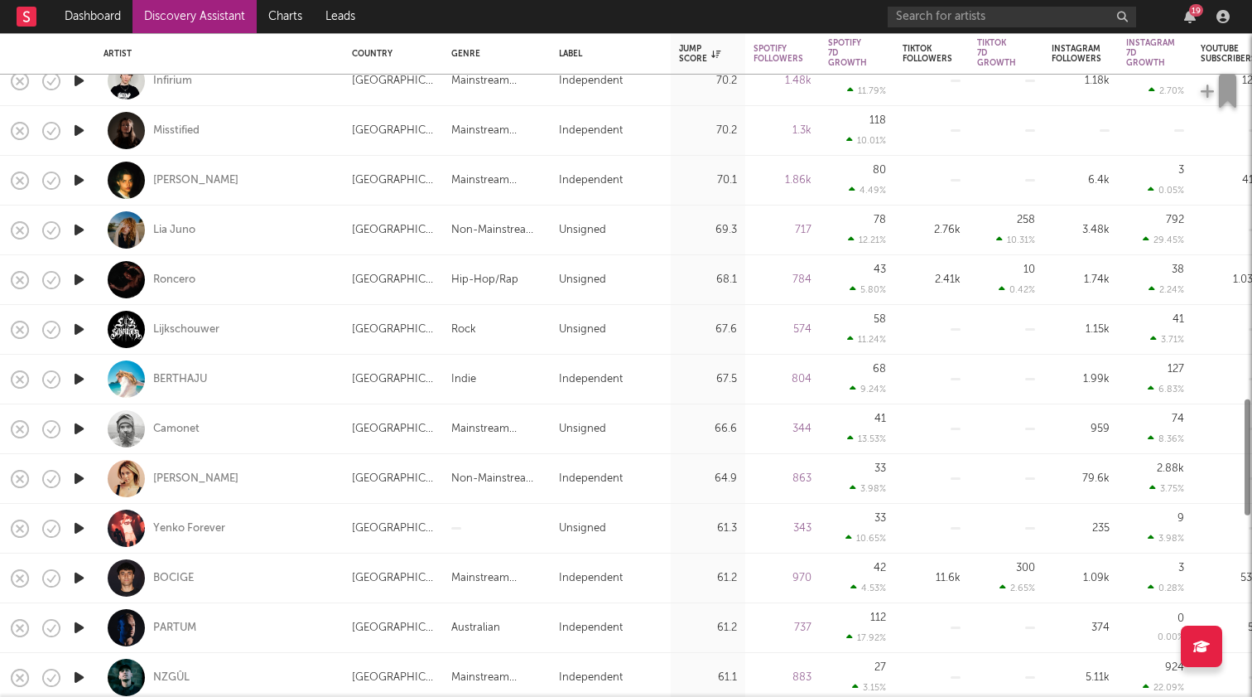
click at [80, 523] on icon "button" at bounding box center [78, 528] width 17 height 21
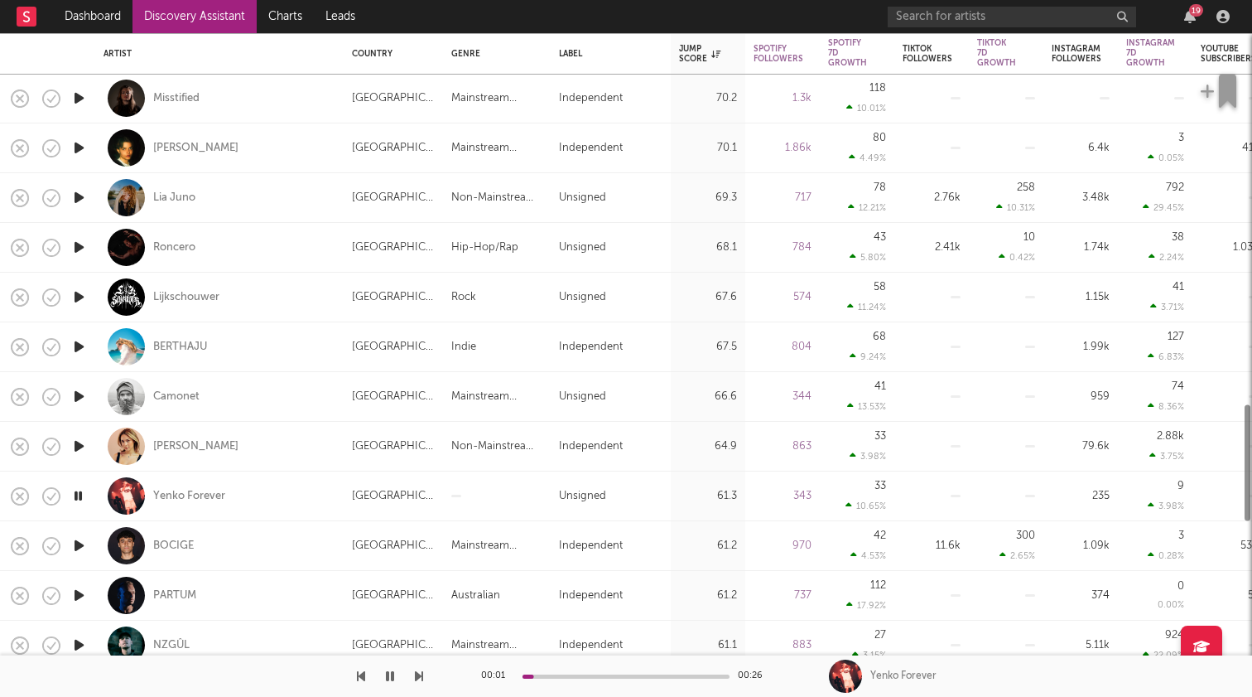
click at [82, 546] on icon "button" at bounding box center [78, 545] width 17 height 21
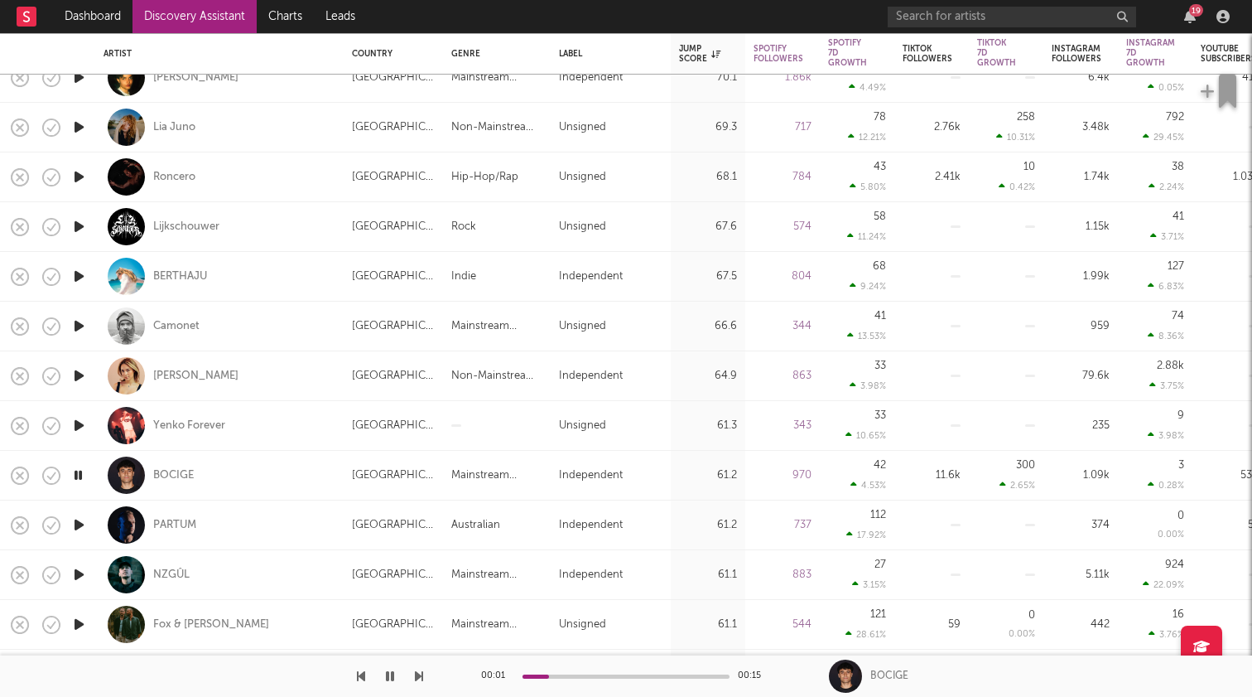
click at [80, 529] on icon "button" at bounding box center [78, 524] width 17 height 21
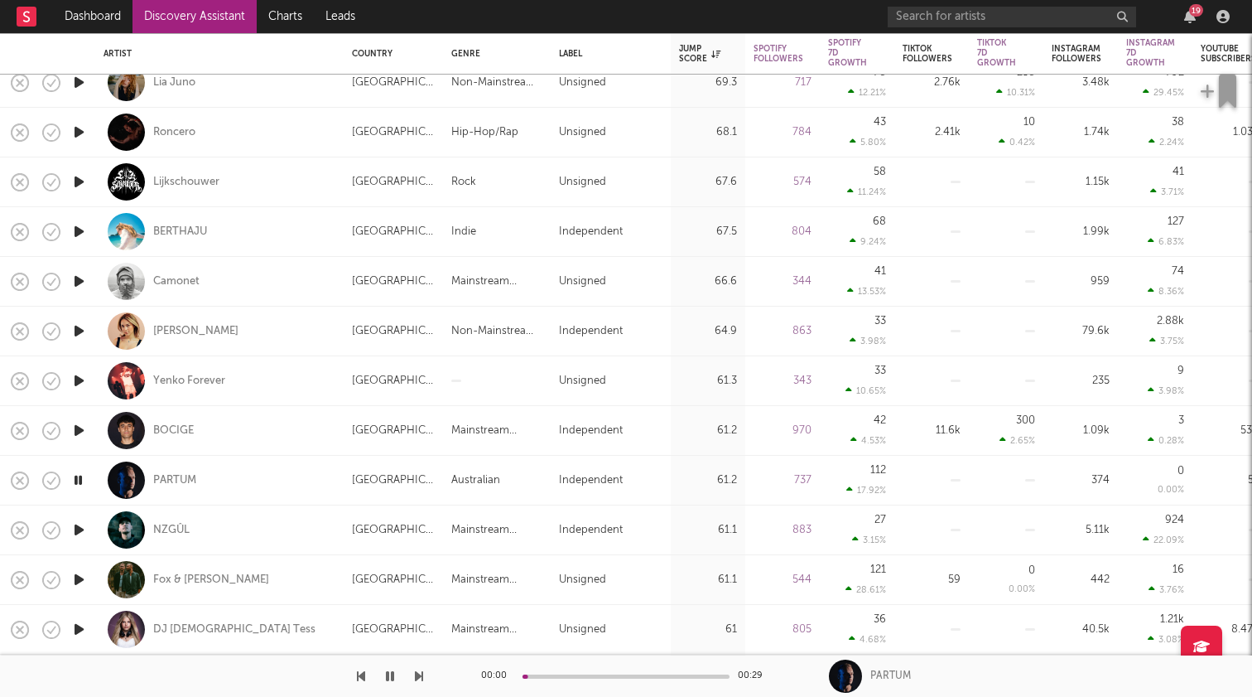
click at [78, 526] on icon "button" at bounding box center [78, 529] width 17 height 21
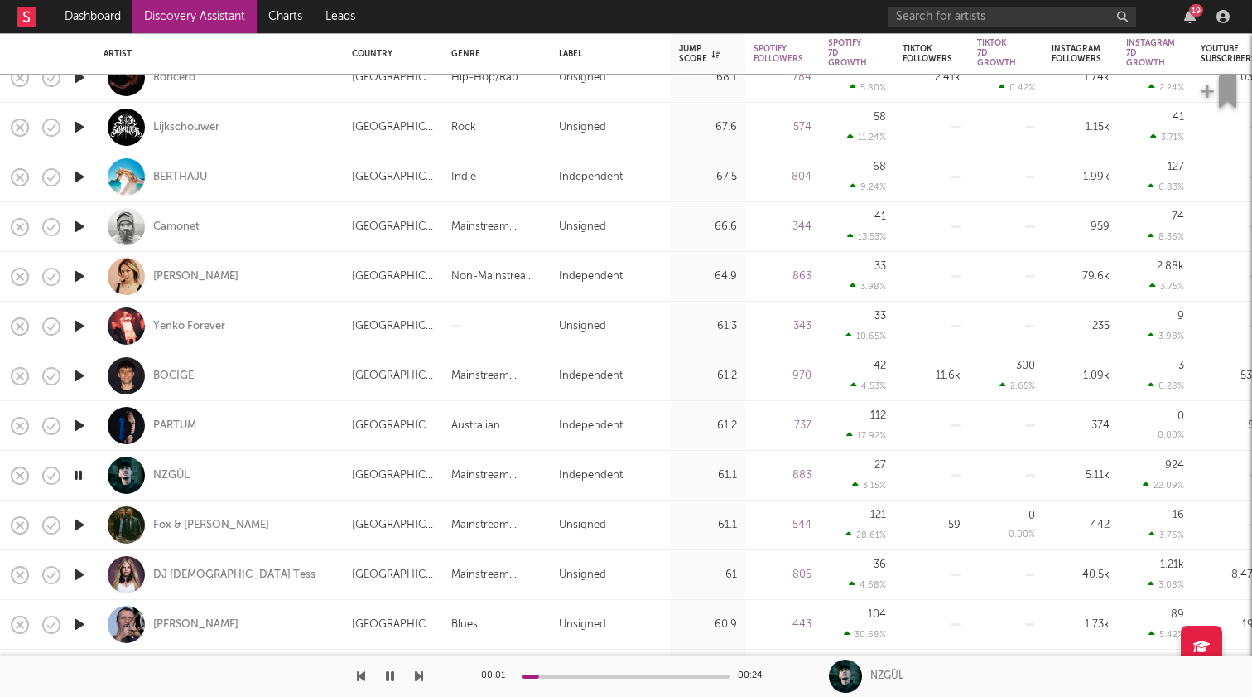
click at [77, 475] on icon "button" at bounding box center [78, 475] width 16 height 21
click at [172, 12] on link "Discovery Assistant" at bounding box center [195, 16] width 124 height 33
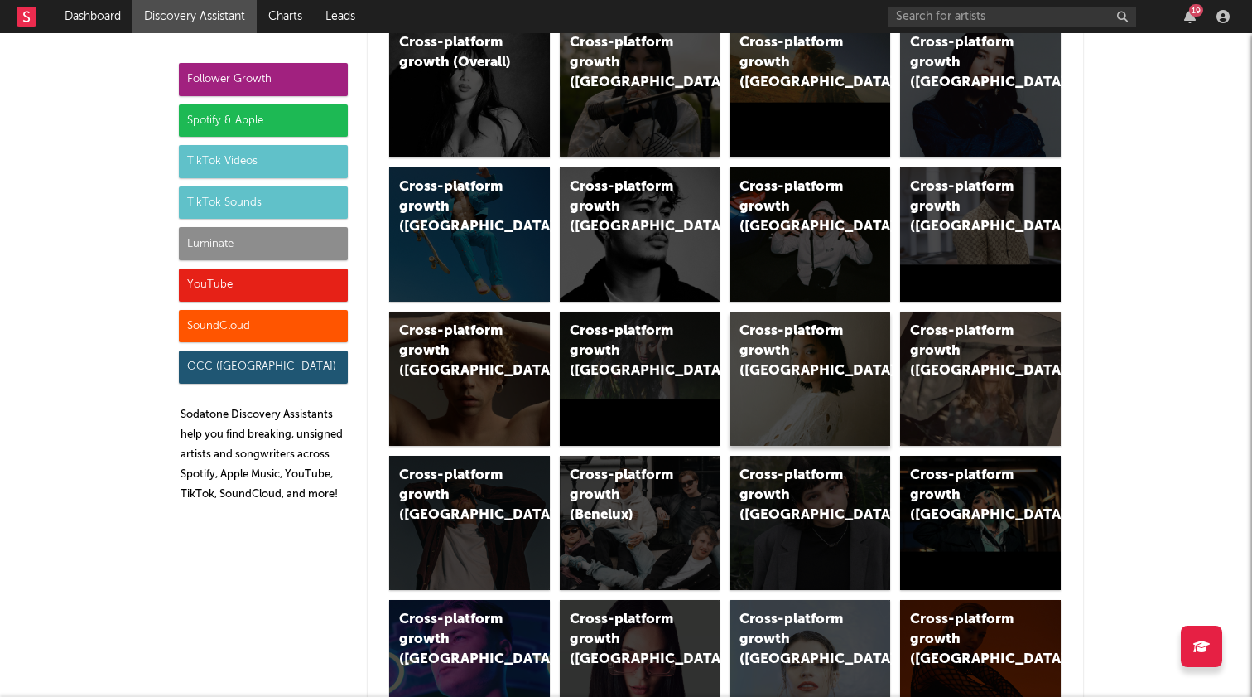
scroll to position [147, 0]
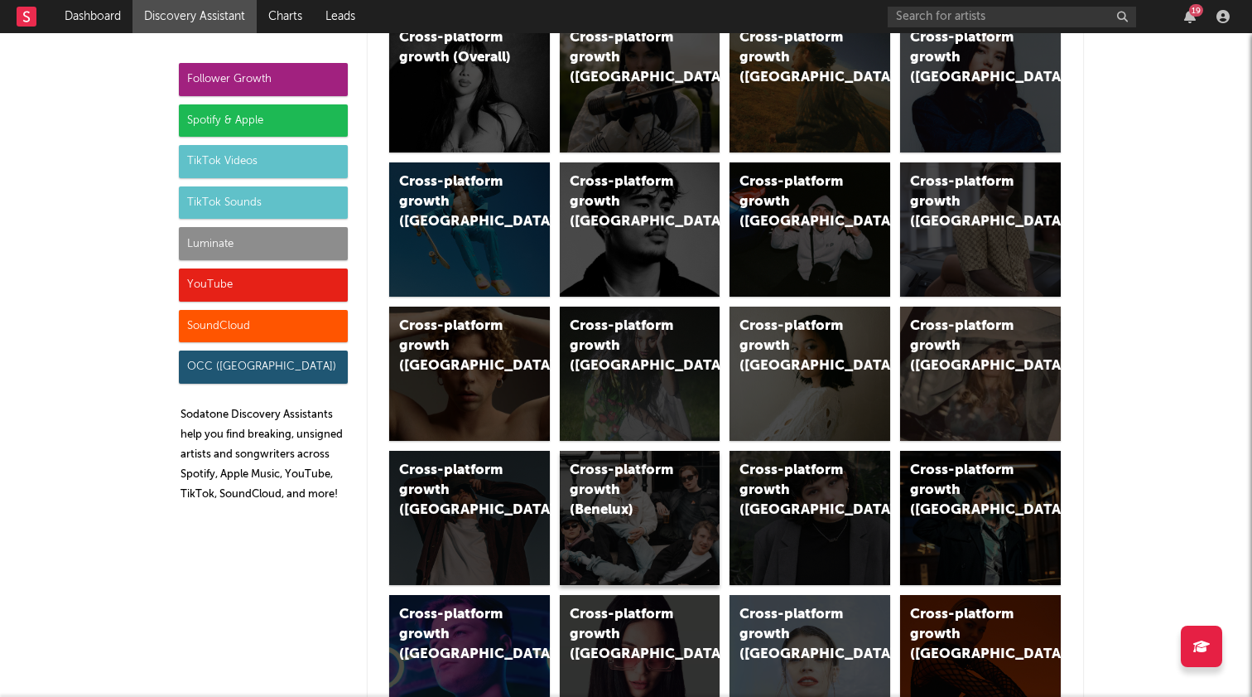
click at [613, 494] on div "Cross-platform growth (Benelux)" at bounding box center [626, 491] width 113 height 60
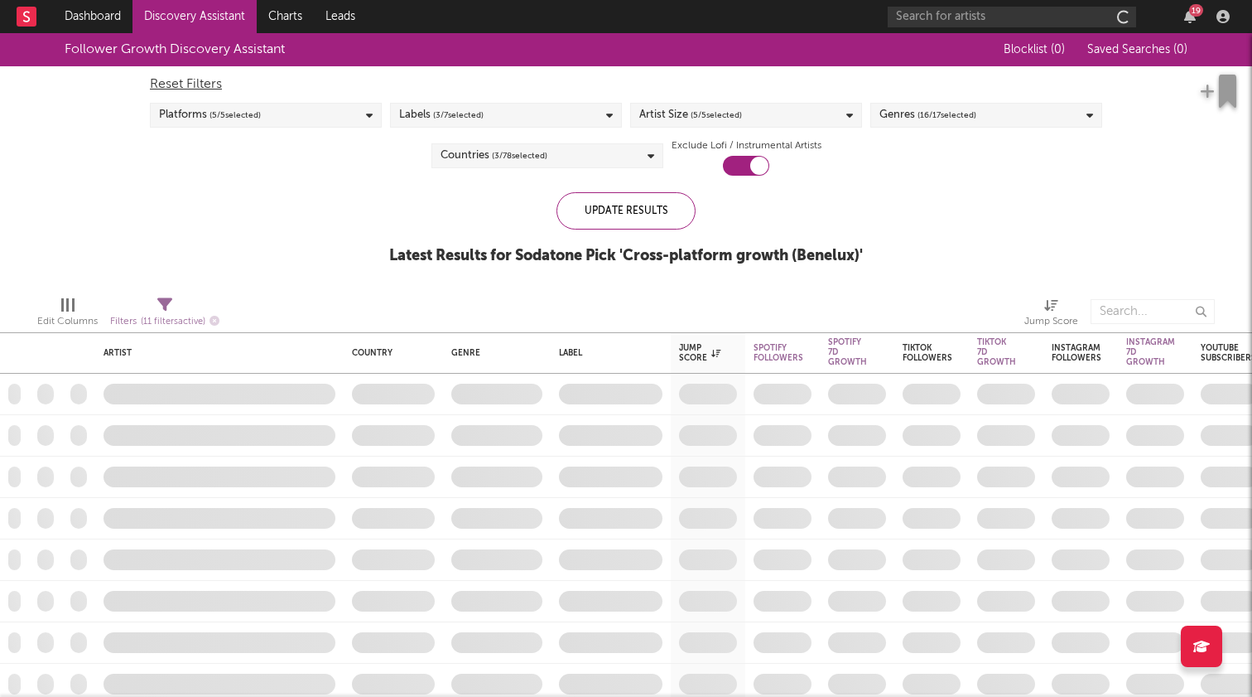
checkbox input "true"
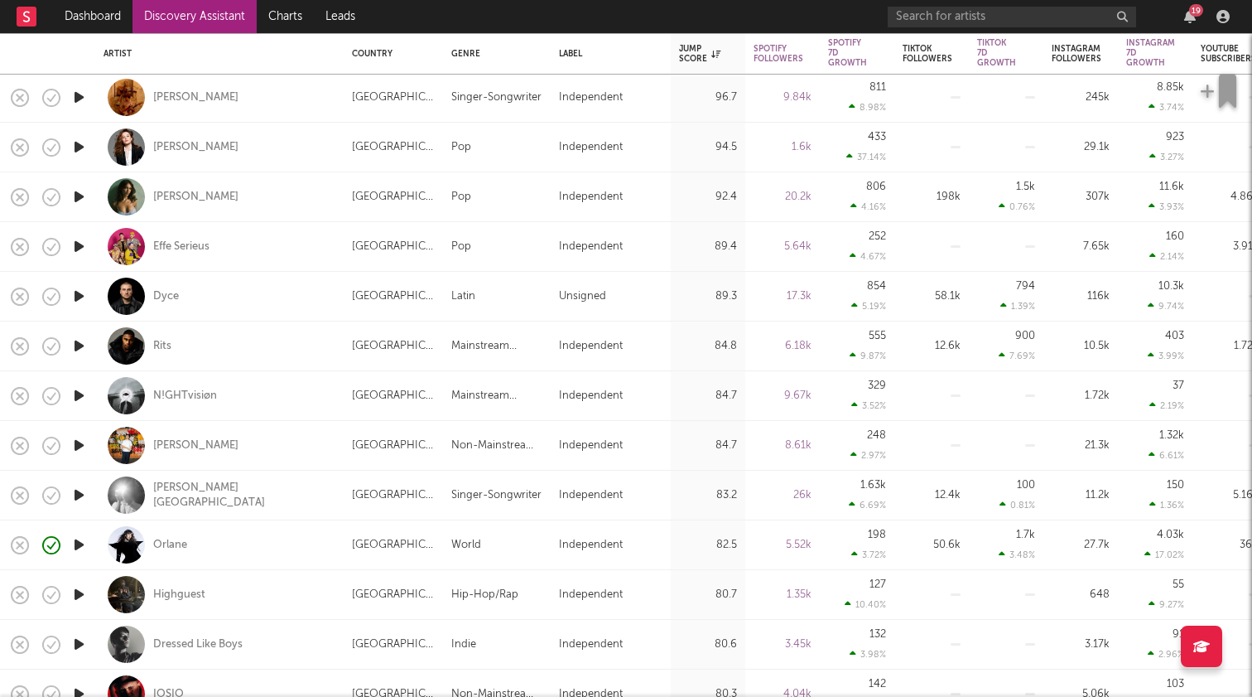
click at [75, 544] on icon "button" at bounding box center [78, 544] width 17 height 21
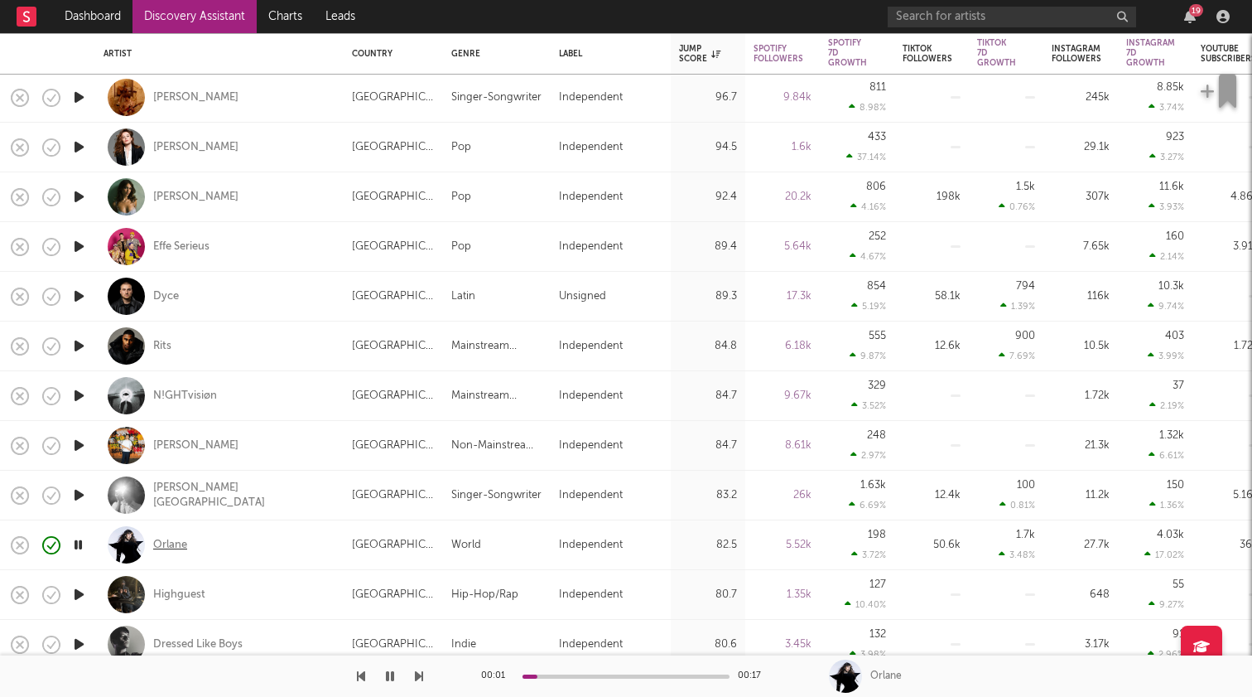
click at [164, 546] on div "Orlane" at bounding box center [170, 545] width 34 height 15
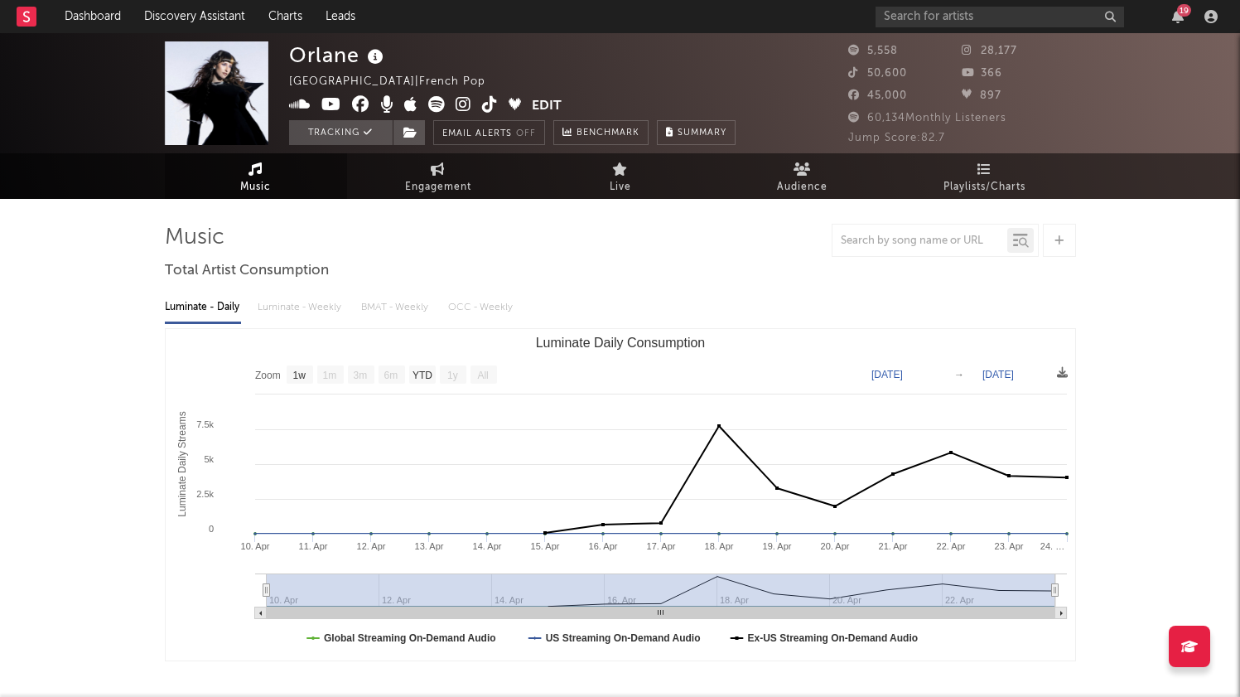
click at [336, 379] on text "1m" at bounding box center [329, 375] width 14 height 12
click at [363, 370] on text "3m" at bounding box center [360, 375] width 14 height 12
click at [396, 377] on text "6m" at bounding box center [390, 375] width 14 height 12
click at [456, 376] on text "1y" at bounding box center [452, 375] width 11 height 12
click at [321, 379] on rect "Luminate Daily Consumption" at bounding box center [330, 374] width 27 height 18
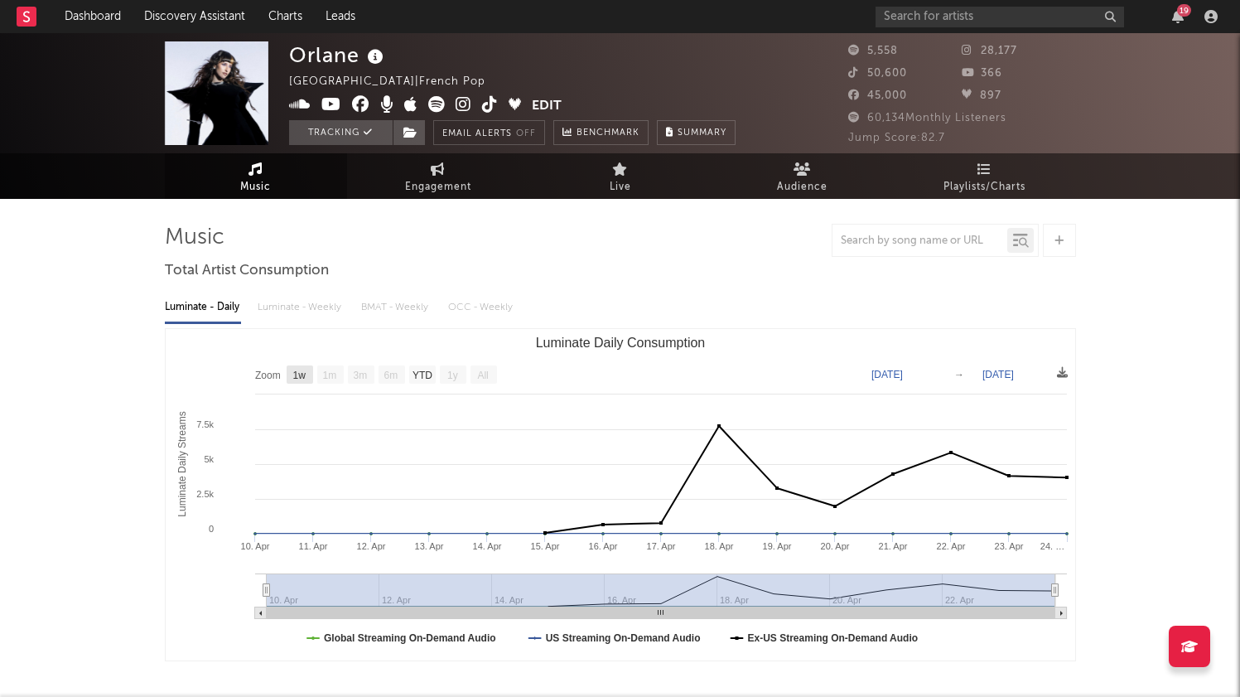
click at [301, 374] on text "1w" at bounding box center [298, 375] width 13 height 12
select select "1w"
type input "2025-04-18"
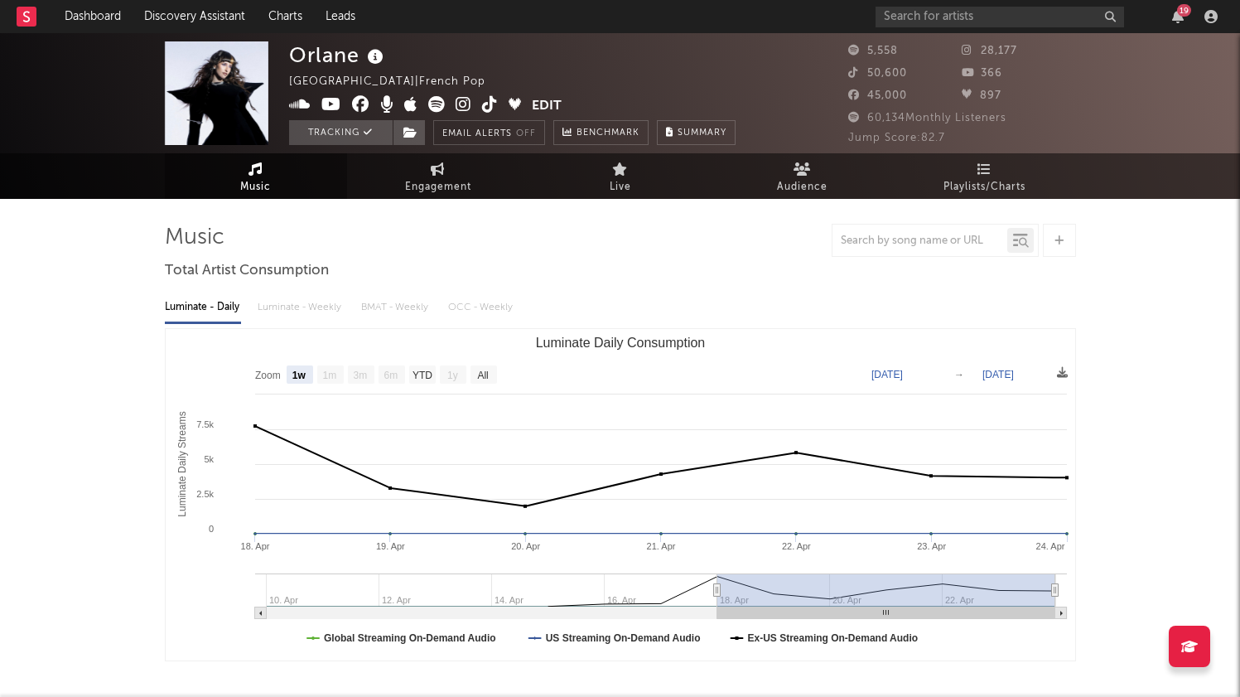
click at [324, 374] on text "1m" at bounding box center [329, 375] width 14 height 12
click at [355, 374] on text "3m" at bounding box center [360, 375] width 14 height 12
click at [296, 374] on text "1w" at bounding box center [299, 375] width 14 height 12
click at [422, 373] on text "YTD" at bounding box center [422, 375] width 20 height 12
select select "YTD"
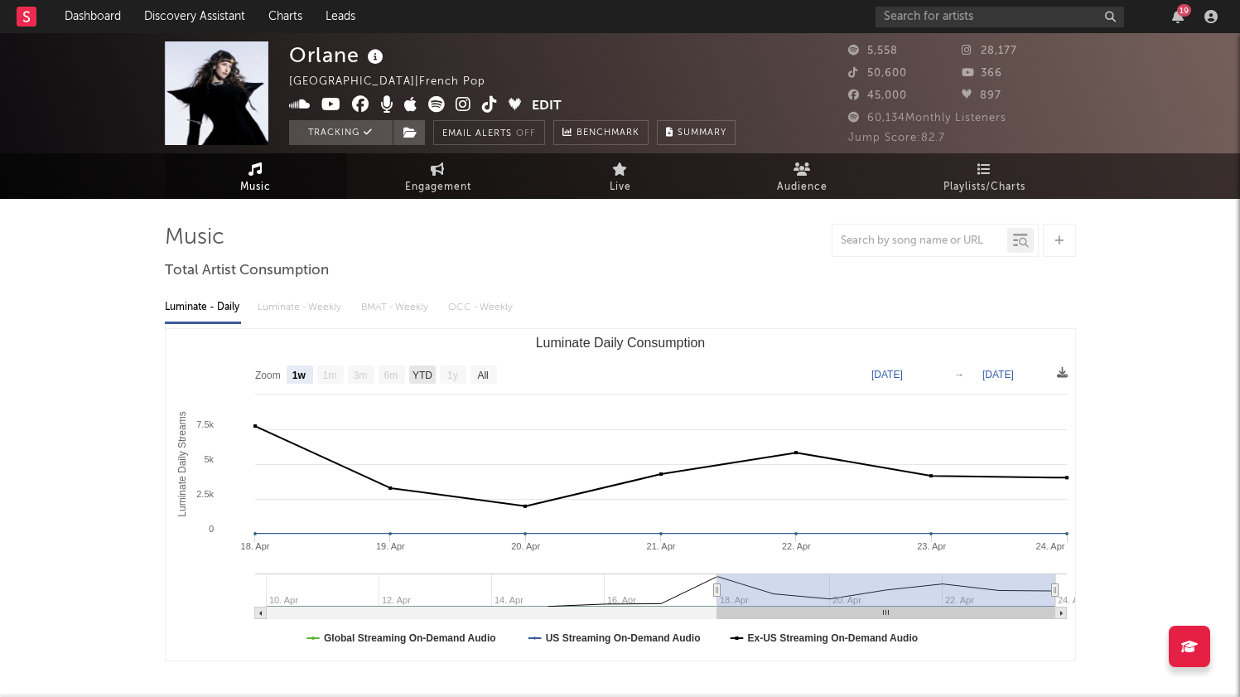
type input "2025-04-10"
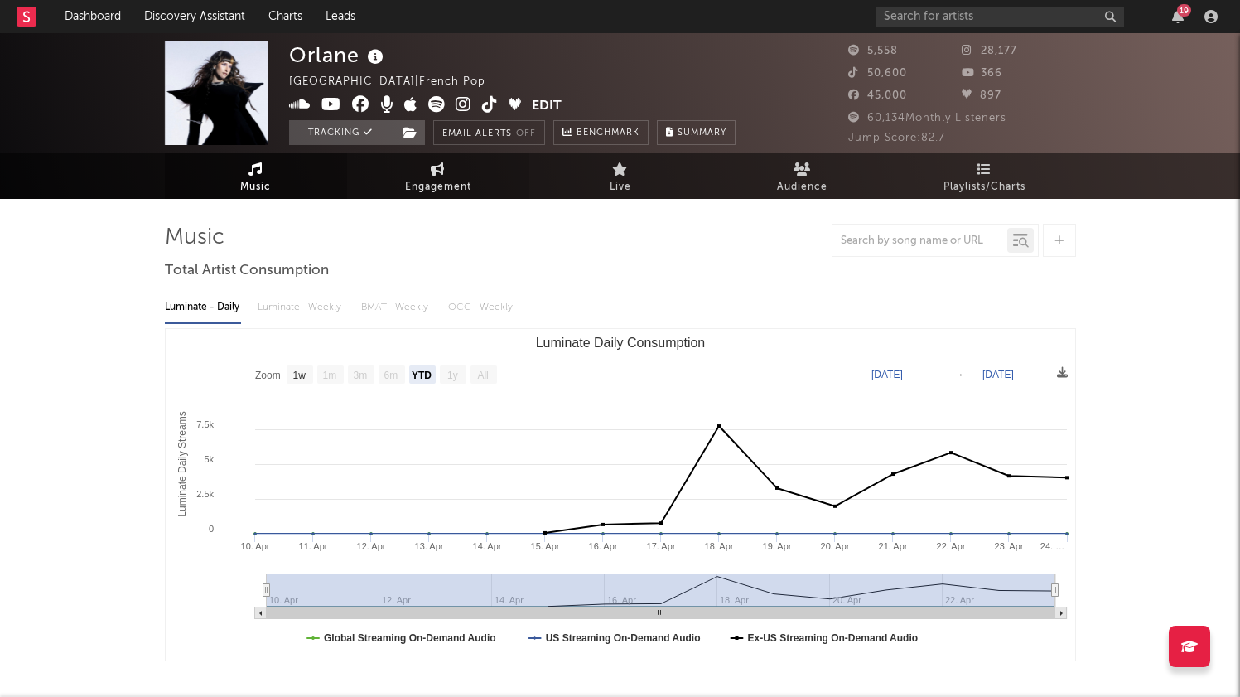
click at [465, 167] on link "Engagement" at bounding box center [438, 176] width 182 height 46
select select "1w"
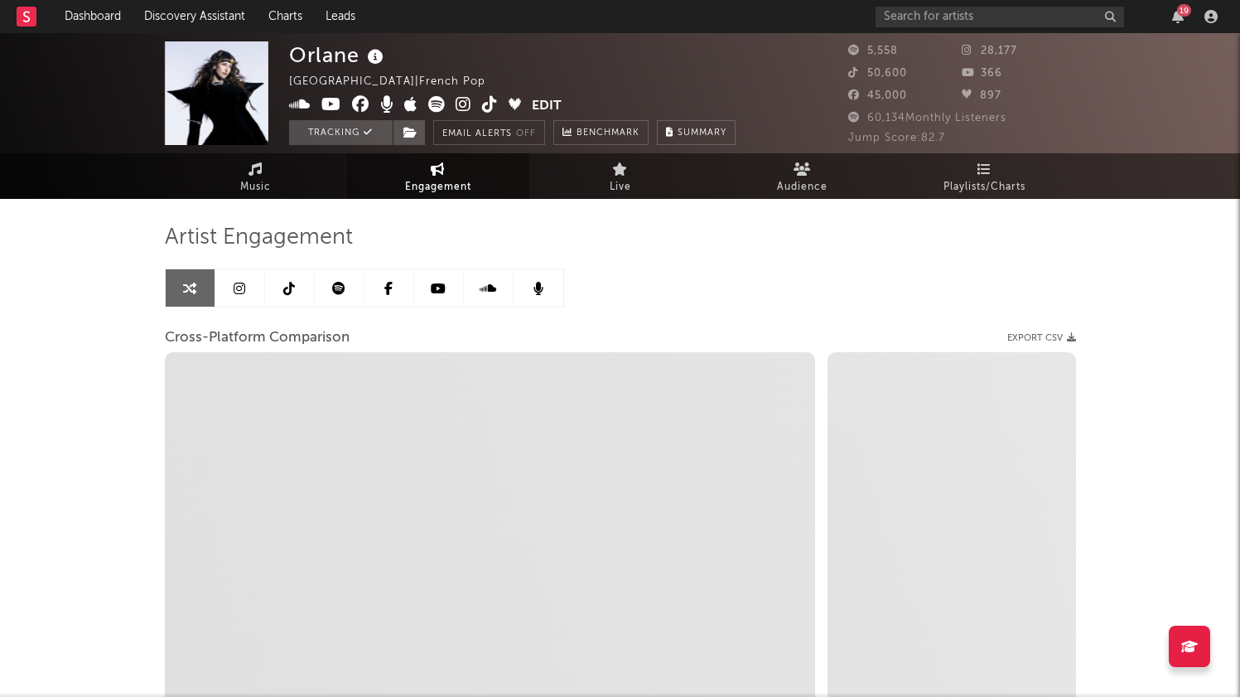
click at [355, 281] on link at bounding box center [340, 287] width 50 height 37
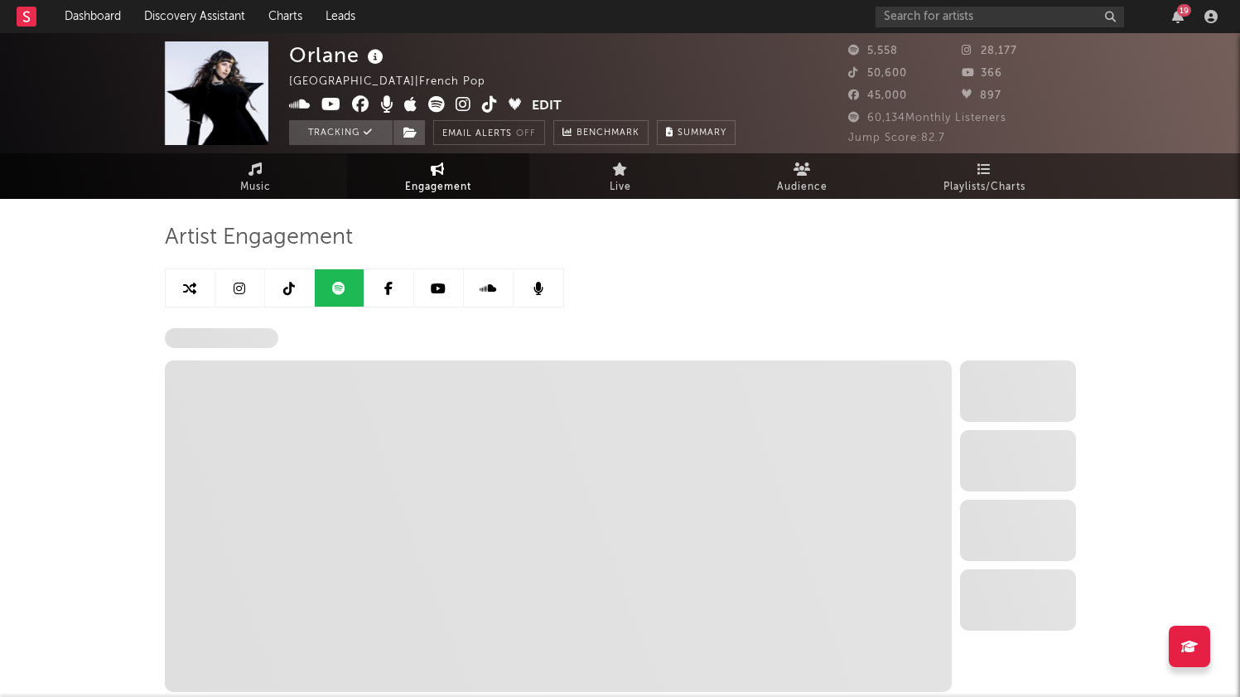
select select "6m"
select select "1w"
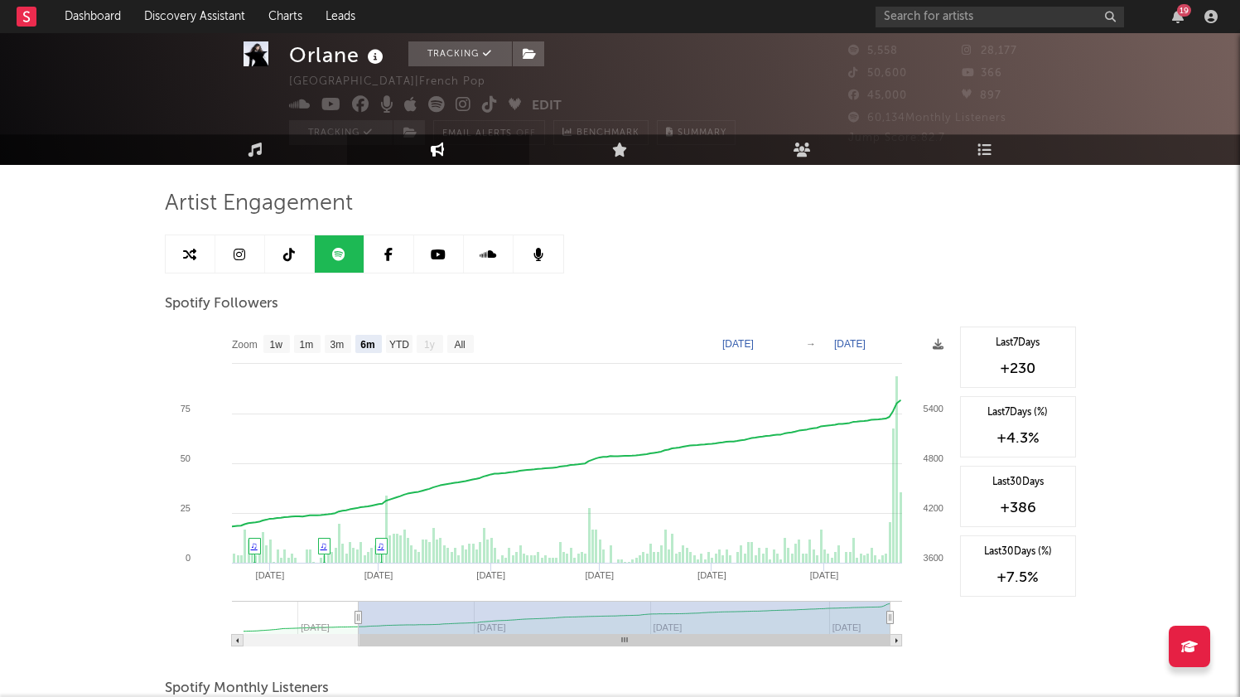
scroll to position [41, 0]
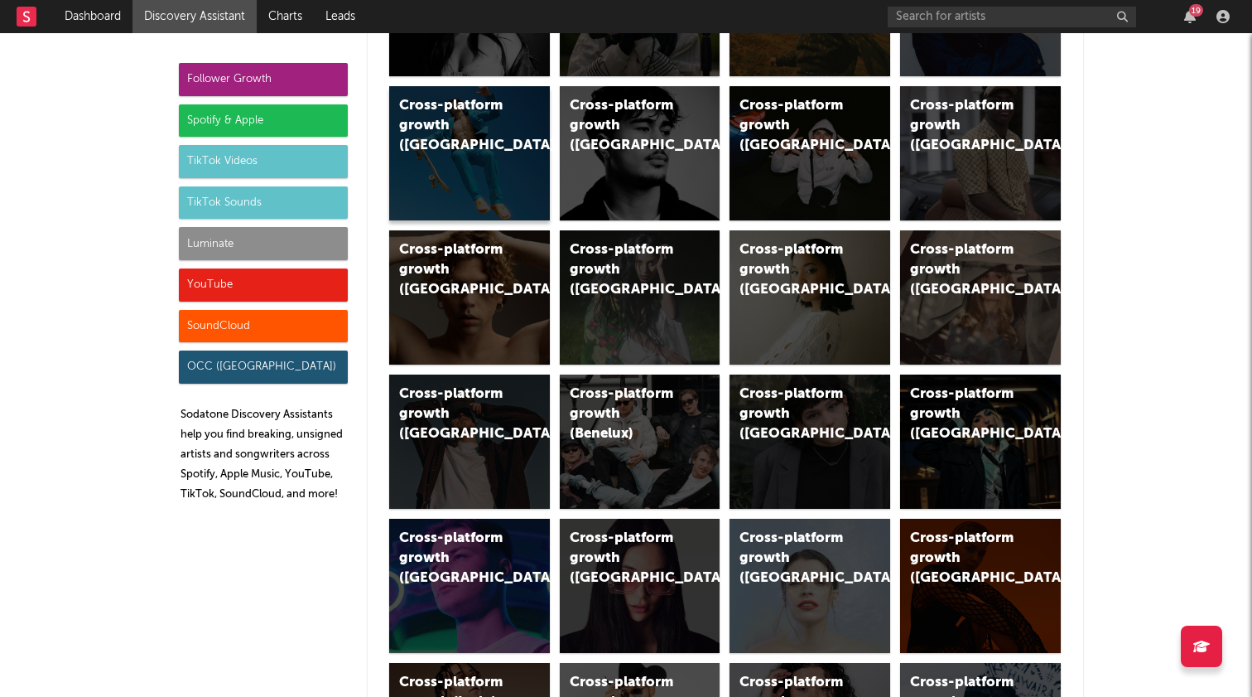
scroll to position [216, 0]
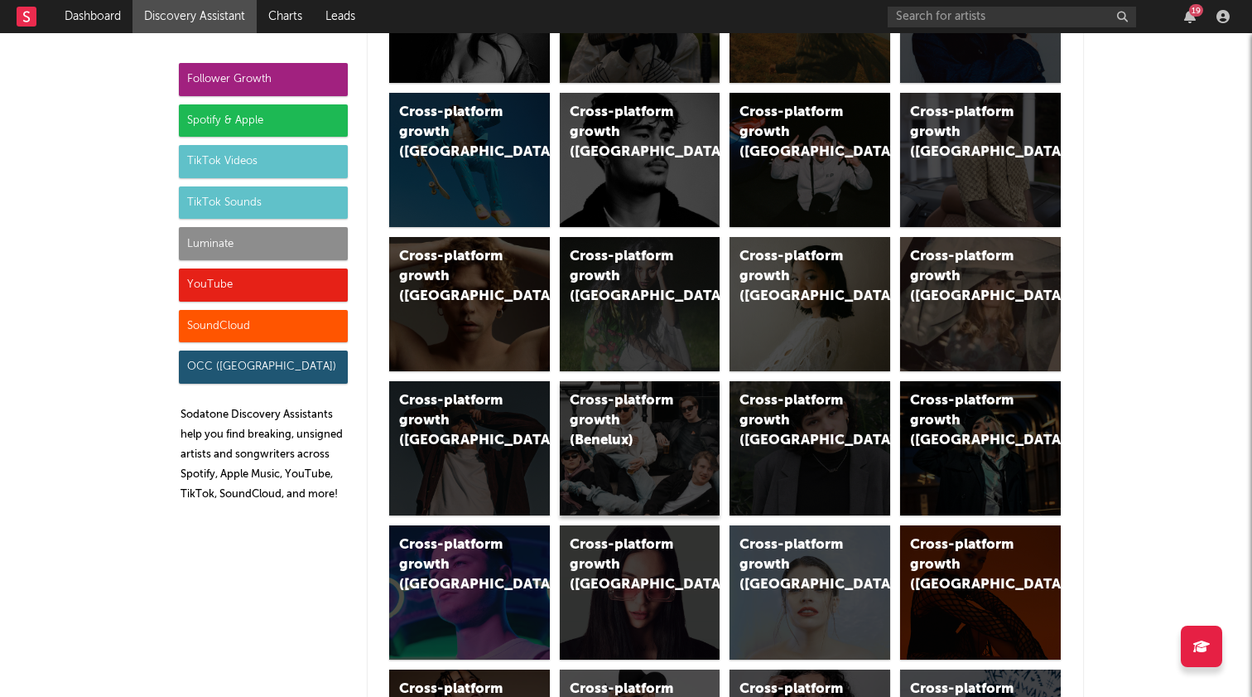
click at [644, 438] on div "Cross-platform growth (Benelux)" at bounding box center [626, 421] width 113 height 60
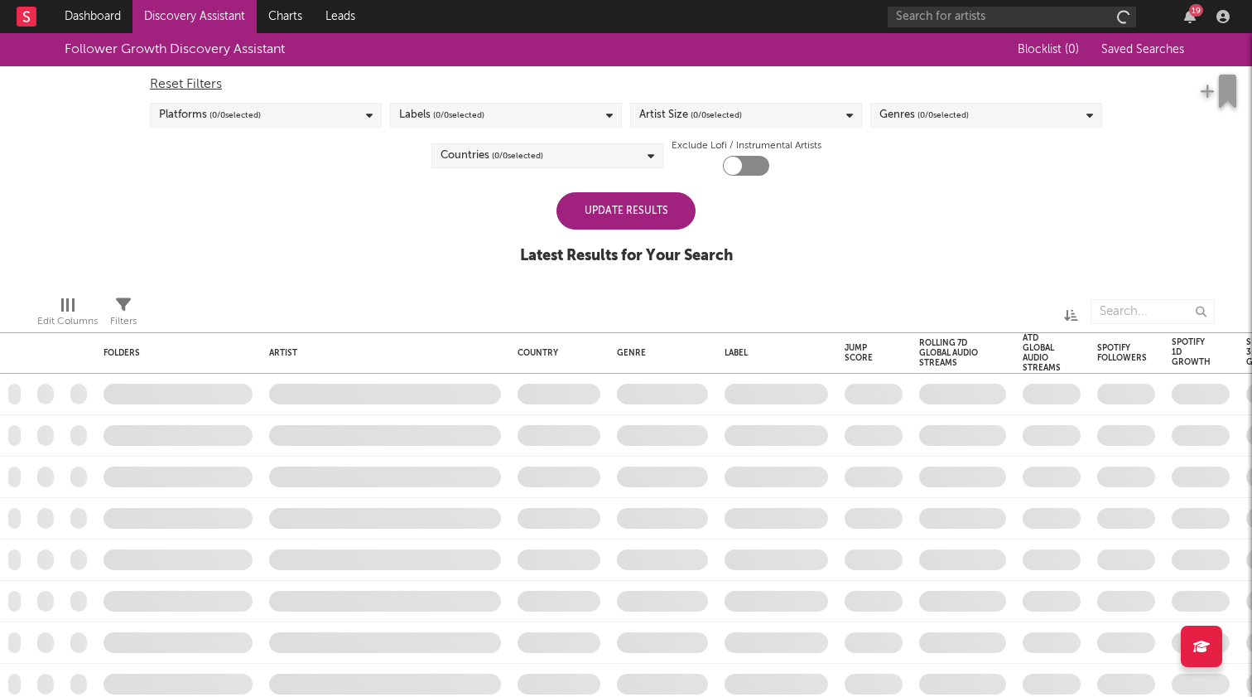
checkbox input "true"
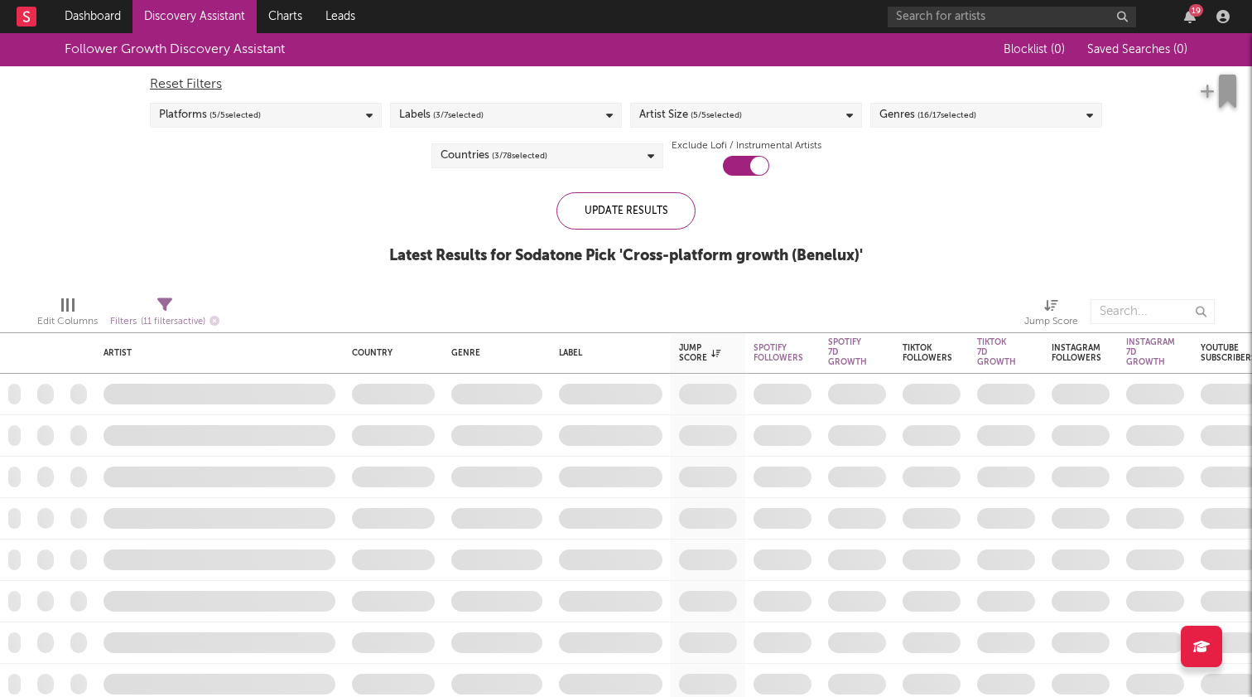
click at [528, 162] on span "( 3 / 78 selected)" at bounding box center [519, 156] width 55 height 20
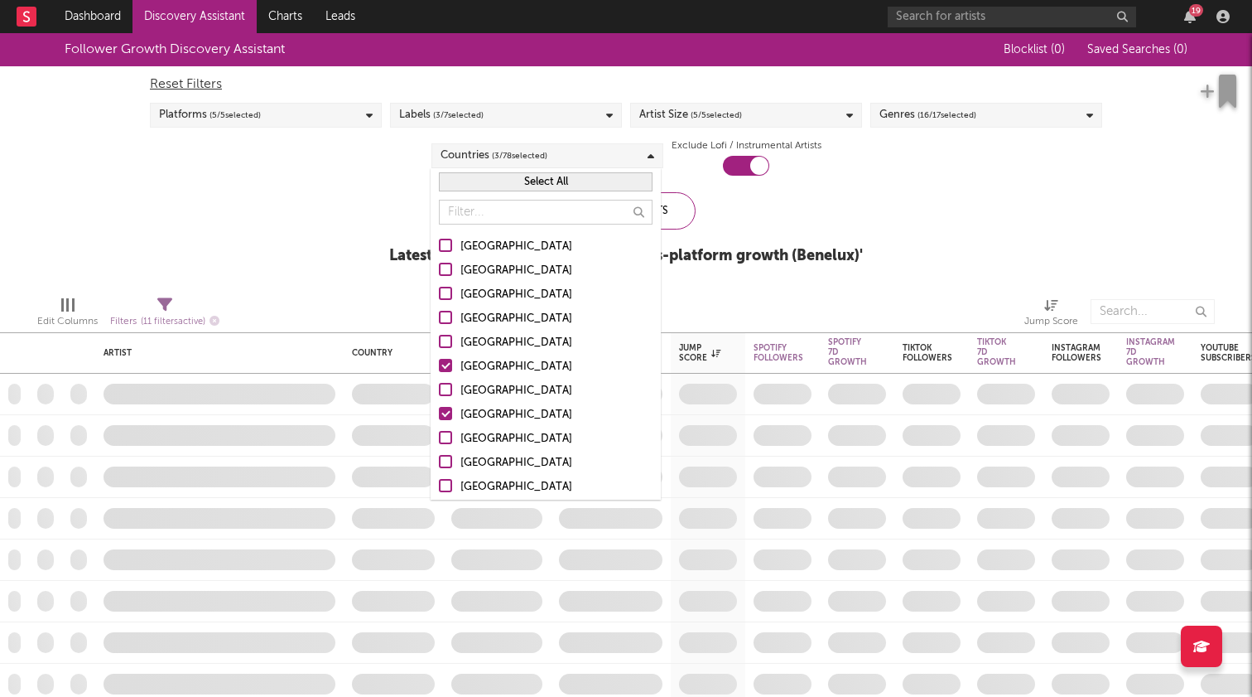
click at [485, 407] on div "[GEOGRAPHIC_DATA]" at bounding box center [557, 415] width 192 height 20
click at [439, 407] on input "[GEOGRAPHIC_DATA]" at bounding box center [439, 415] width 0 height 20
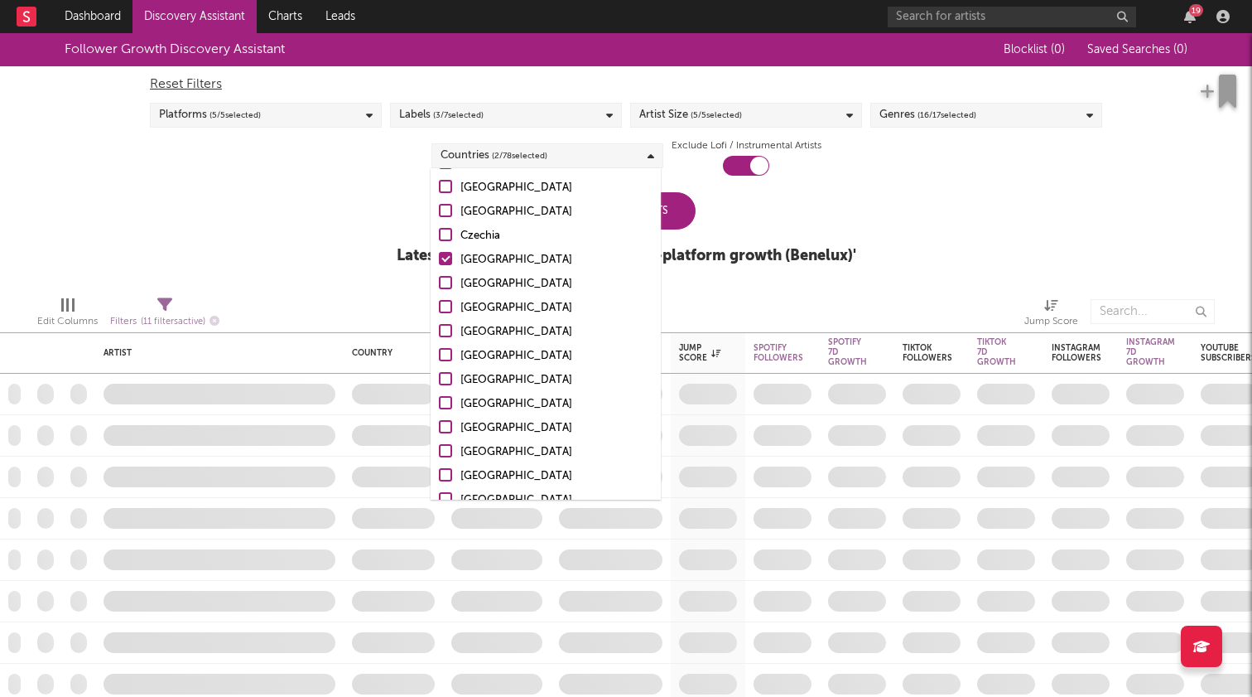
scroll to position [1382, 0]
click at [478, 358] on div "[GEOGRAPHIC_DATA]" at bounding box center [557, 354] width 192 height 20
click at [439, 358] on input "[GEOGRAPHIC_DATA]" at bounding box center [439, 354] width 0 height 20
click at [933, 186] on div "Follower Growth Discovery Assistant Blocklist ( 0 ) Saved Searches ( 0 ) Reset …" at bounding box center [626, 157] width 1252 height 249
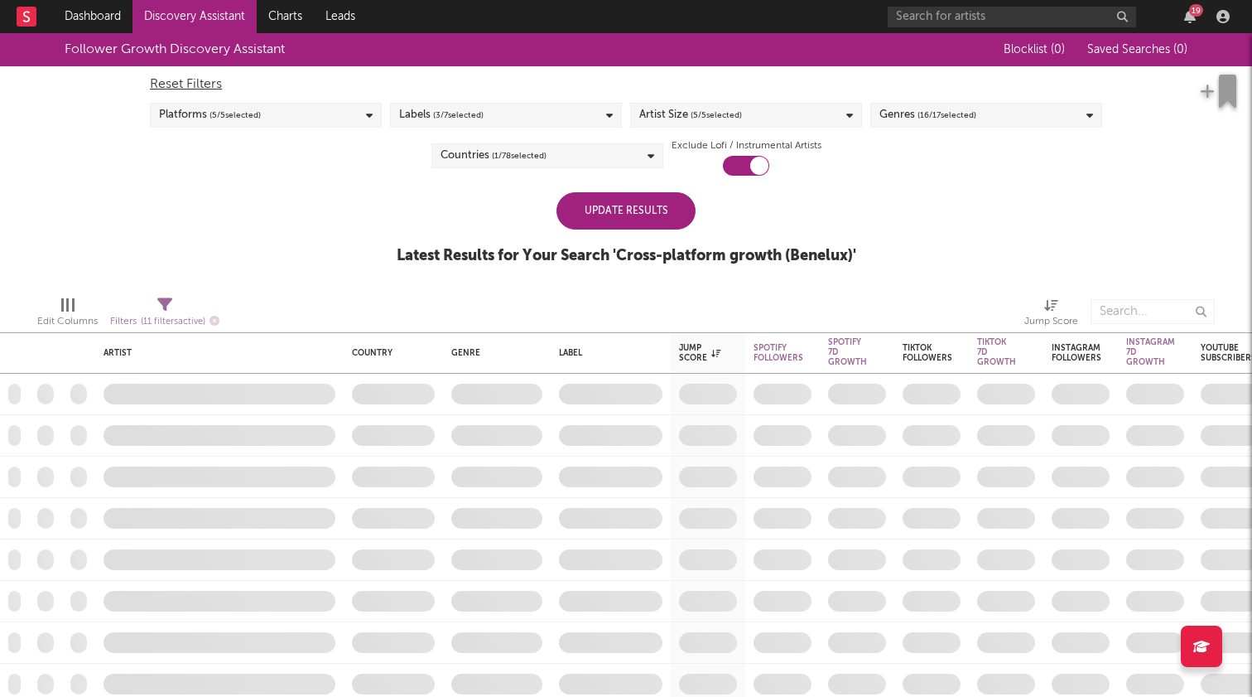
click at [643, 208] on div "Update Results" at bounding box center [626, 210] width 139 height 37
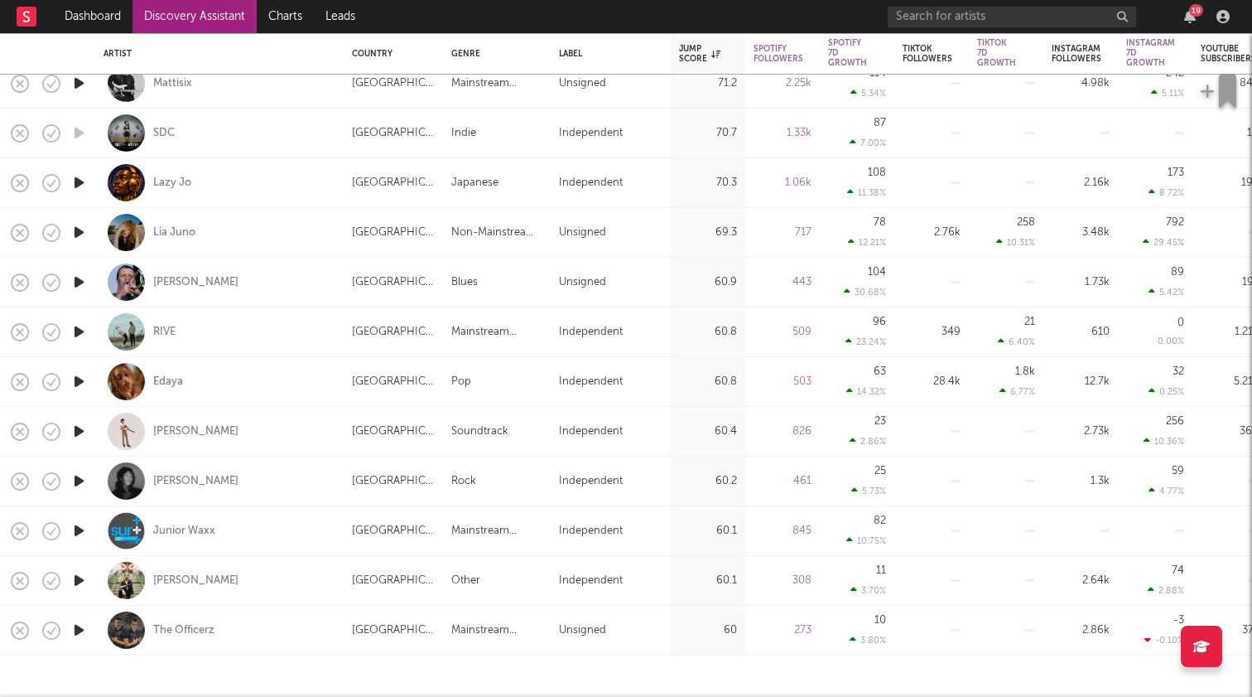
click at [78, 329] on icon "button" at bounding box center [78, 331] width 17 height 21
click at [78, 330] on icon "button" at bounding box center [78, 331] width 16 height 21
click at [81, 380] on icon "button" at bounding box center [78, 381] width 17 height 21
click at [80, 380] on icon "button" at bounding box center [78, 381] width 16 height 21
click at [82, 433] on icon "button" at bounding box center [78, 431] width 17 height 21
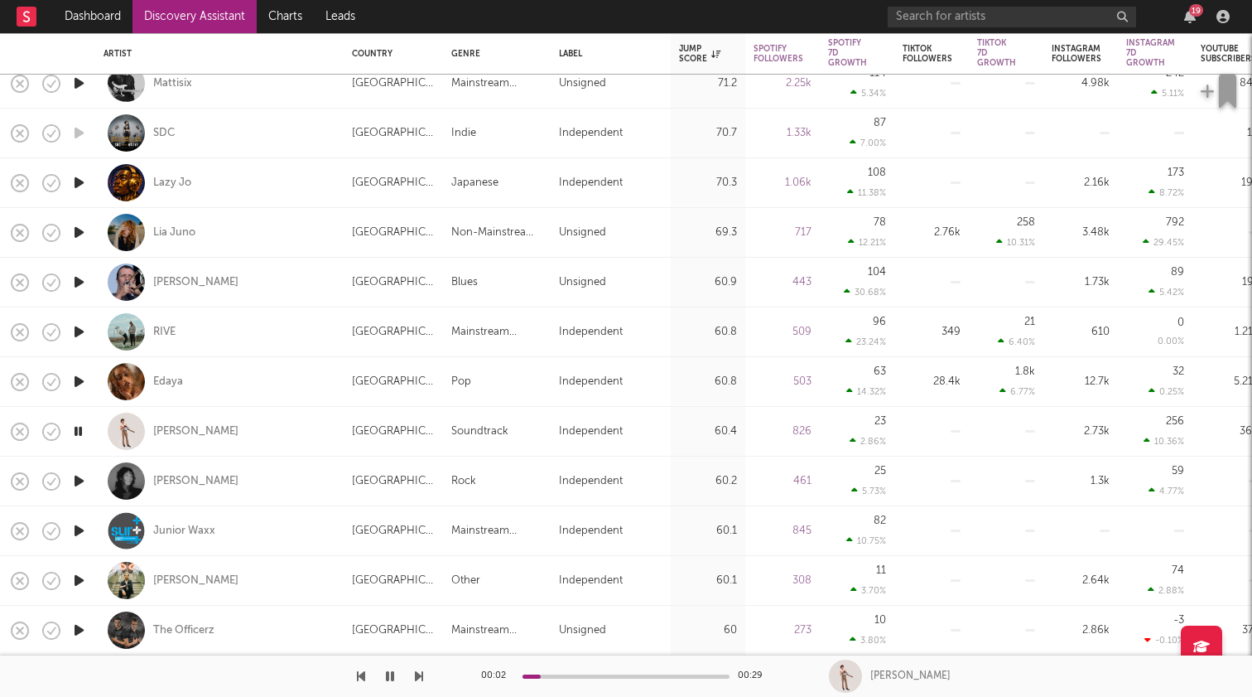
click at [81, 433] on icon "button" at bounding box center [78, 431] width 16 height 21
click at [80, 475] on icon "button" at bounding box center [78, 480] width 17 height 21
click at [80, 475] on icon "button" at bounding box center [78, 480] width 16 height 21
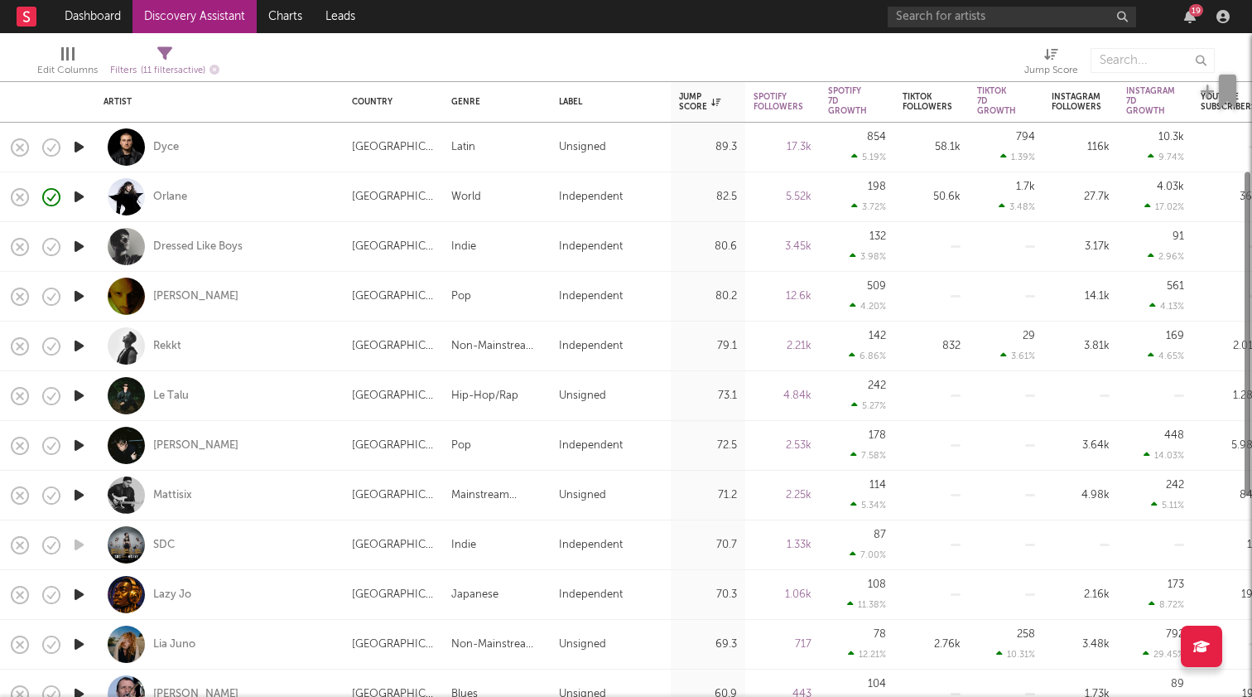
click at [82, 196] on icon "button" at bounding box center [78, 196] width 17 height 21
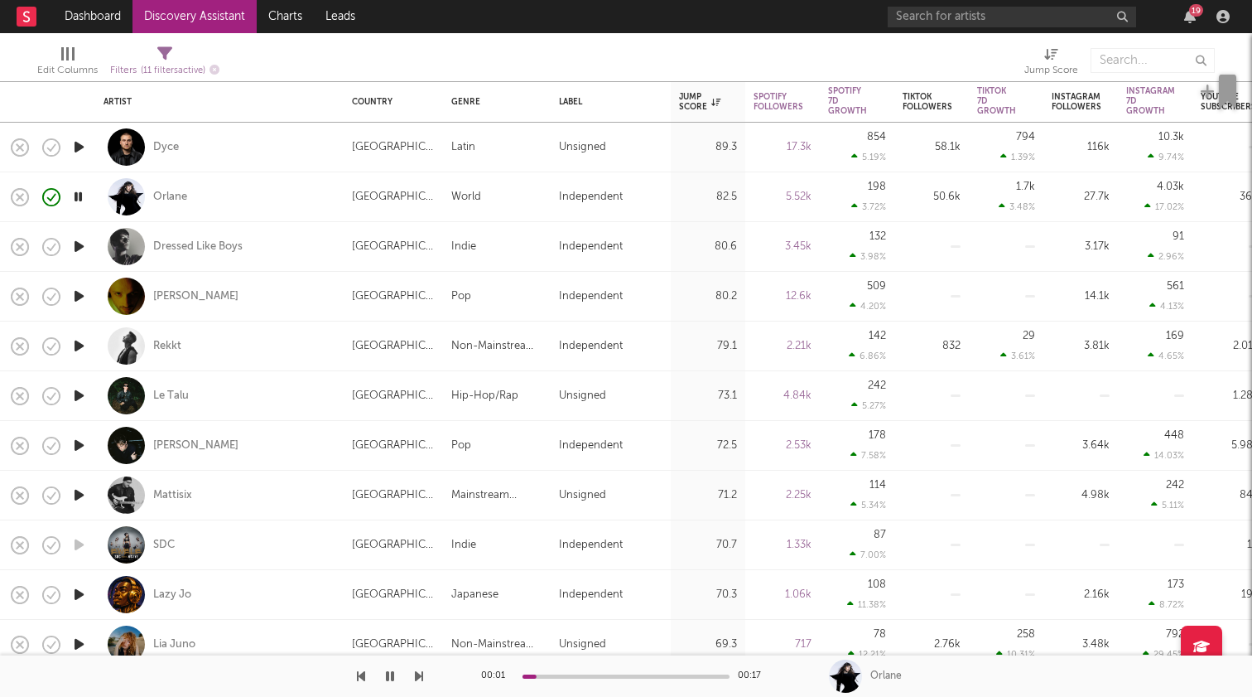
click at [81, 196] on icon "button" at bounding box center [78, 196] width 16 height 21
